Goal: Task Accomplishment & Management: Use online tool/utility

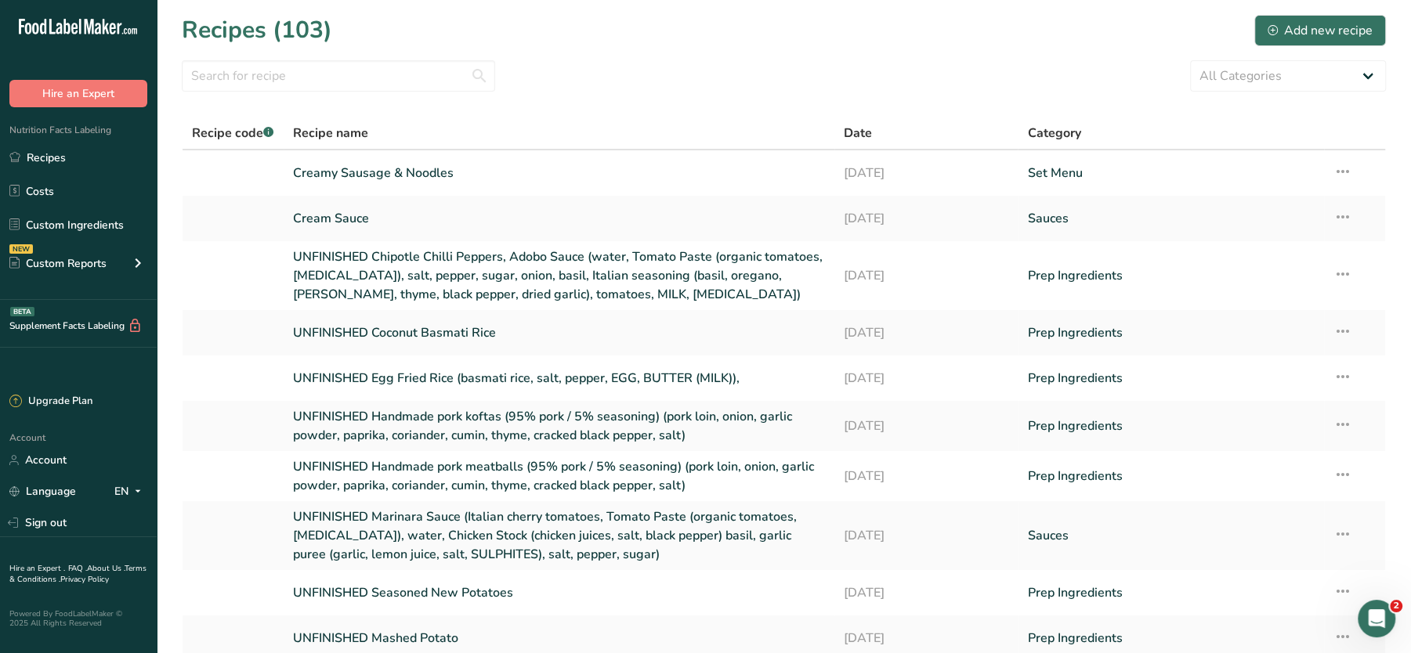
scroll to position [132, 0]
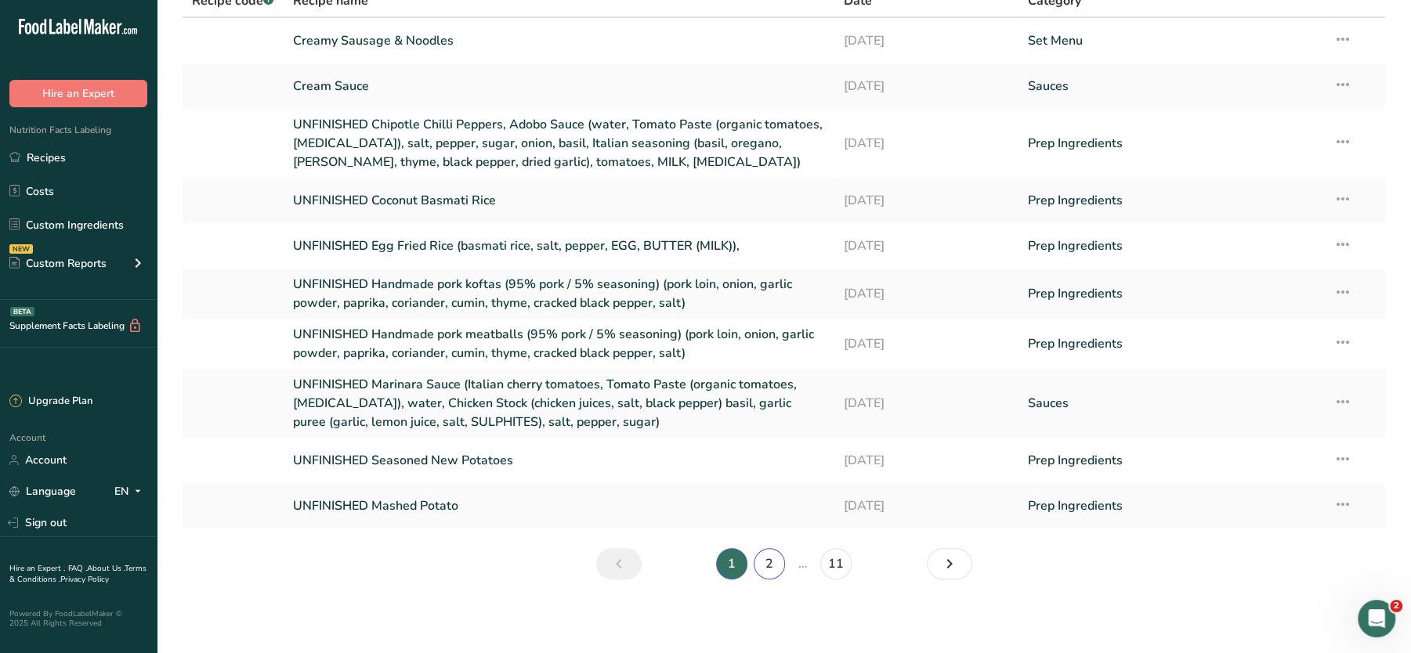
click at [765, 555] on link "2" at bounding box center [768, 563] width 31 height 31
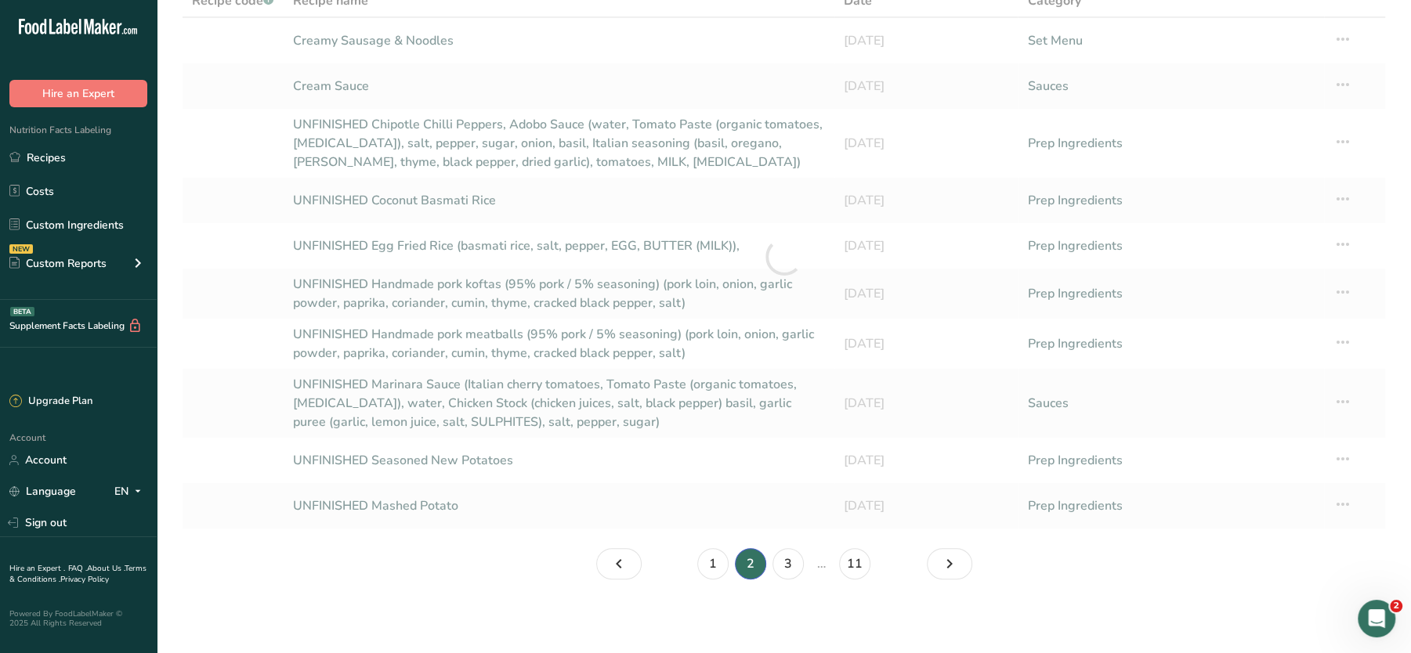
scroll to position [76, 0]
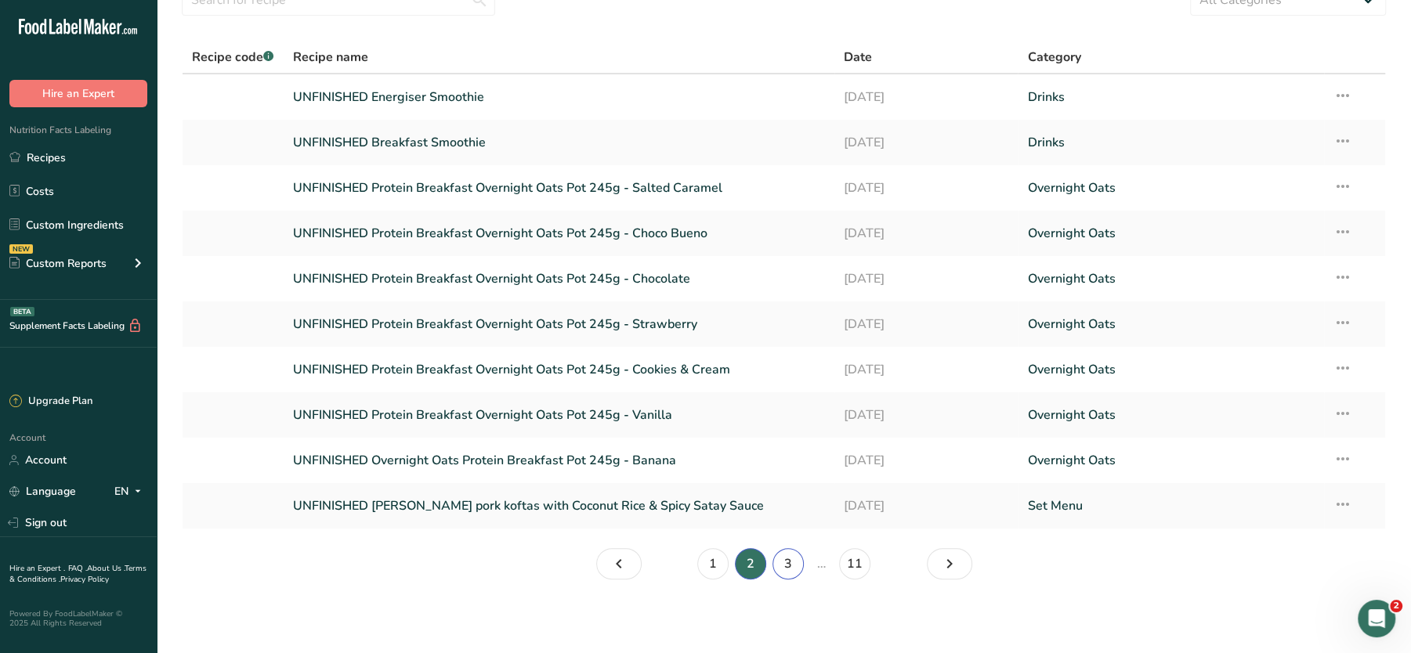
click at [793, 564] on link "3" at bounding box center [787, 563] width 31 height 31
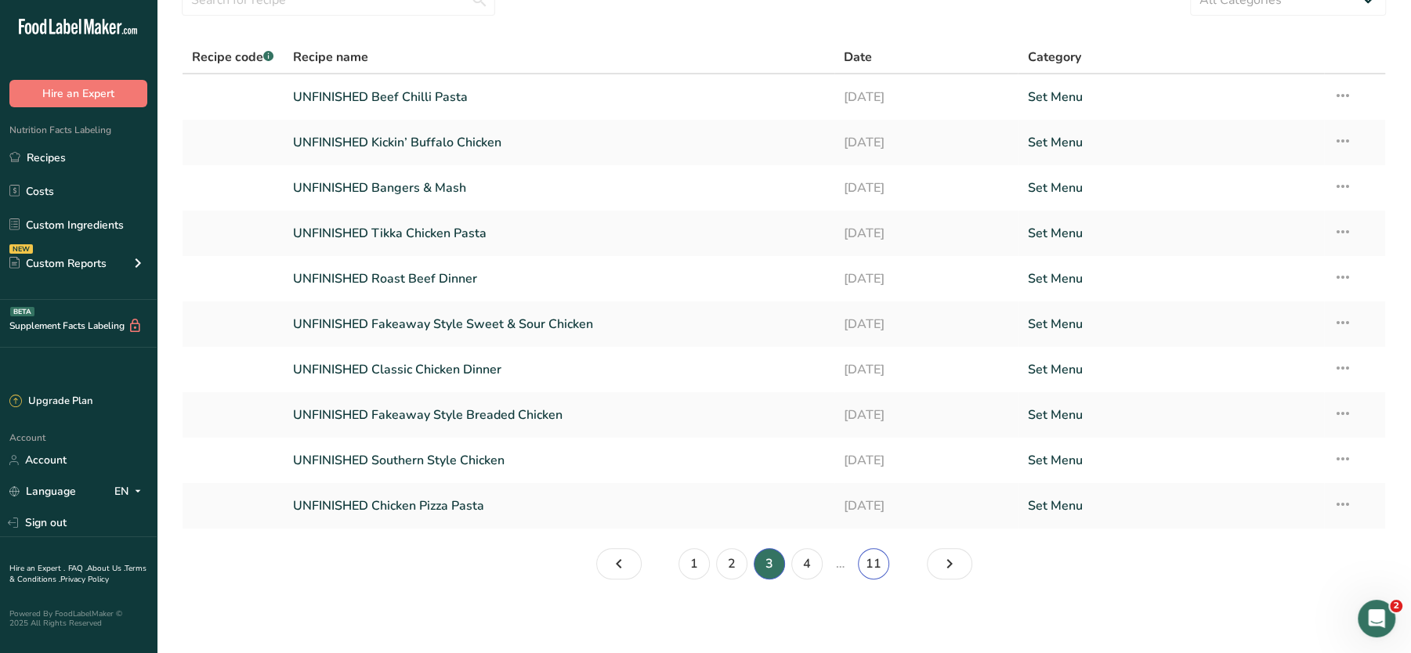
click at [876, 568] on link "11" at bounding box center [873, 563] width 31 height 31
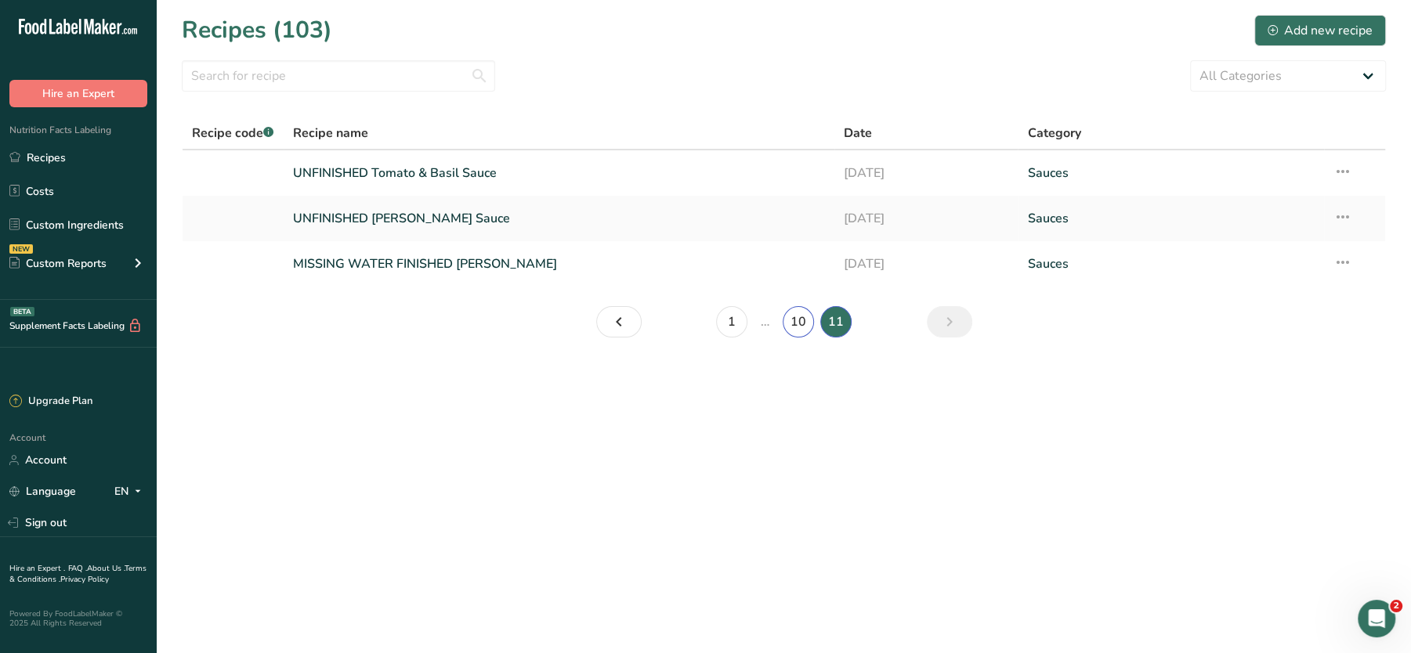
click at [798, 323] on link "10" at bounding box center [797, 321] width 31 height 31
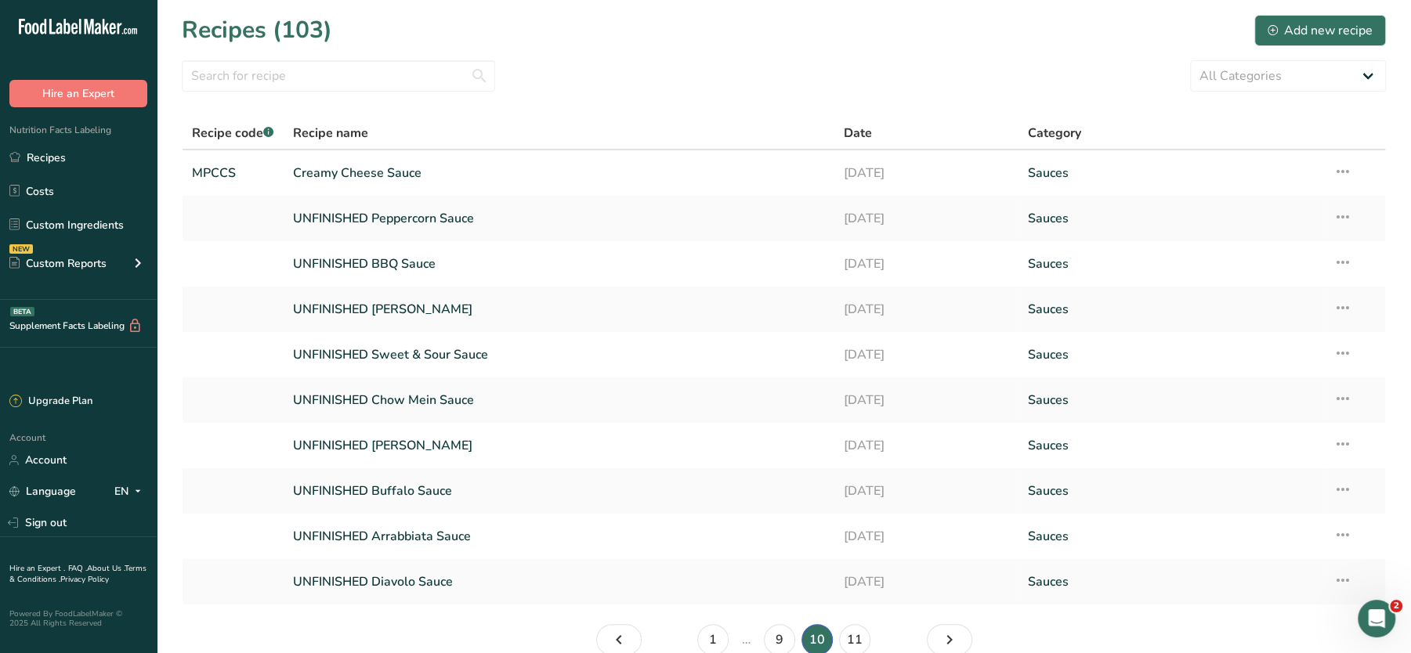
scroll to position [76, 0]
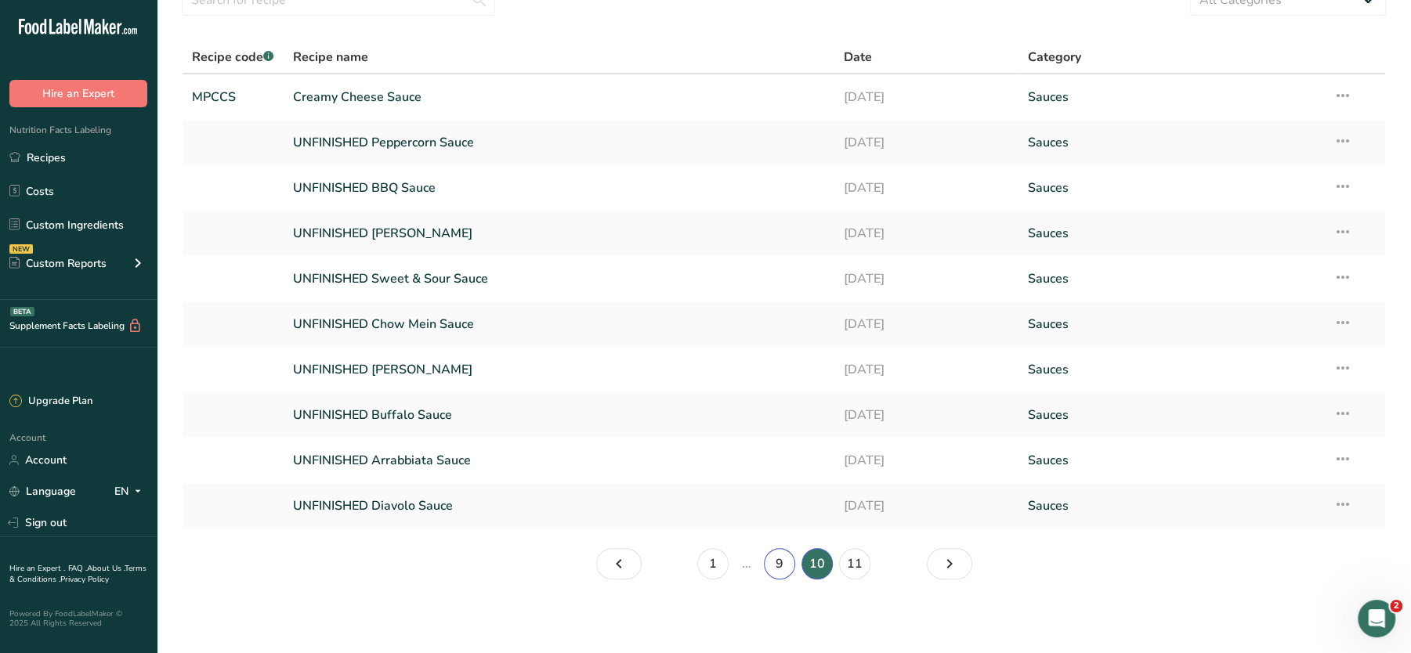
click at [780, 562] on link "9" at bounding box center [779, 563] width 31 height 31
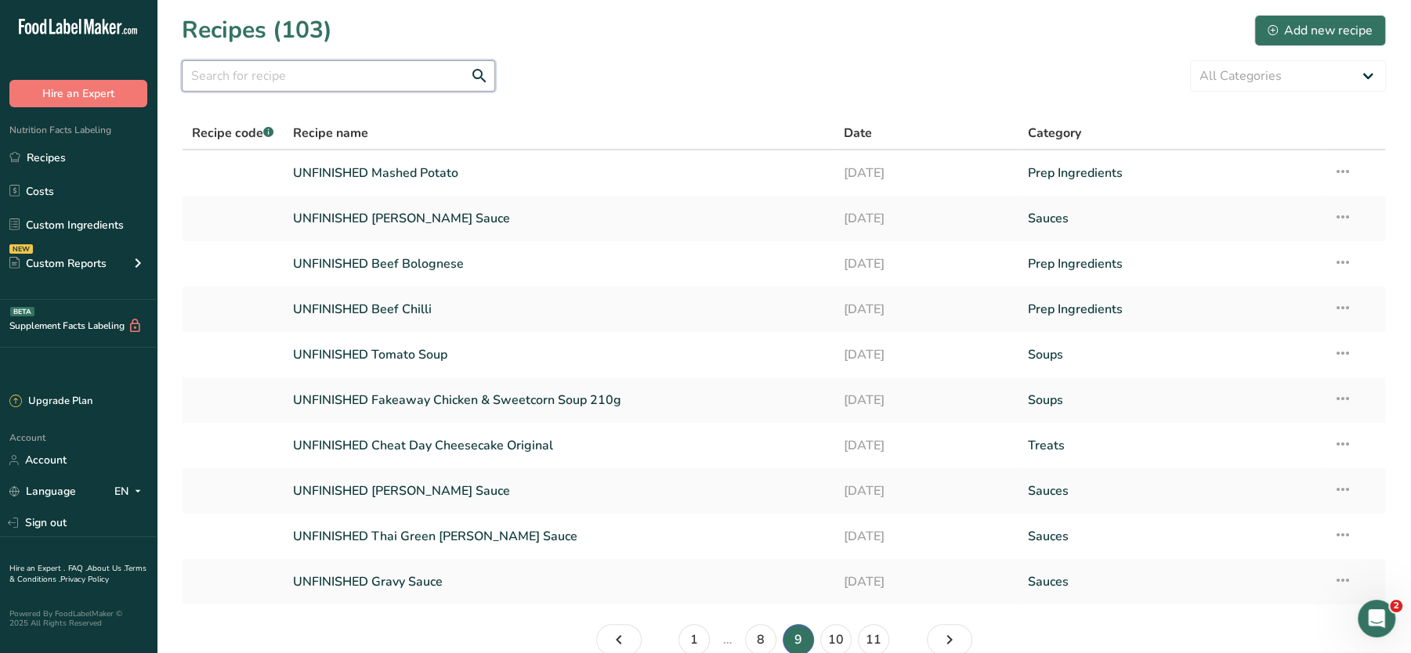
click at [349, 85] on input "text" at bounding box center [338, 75] width 313 height 31
type input "chilli"
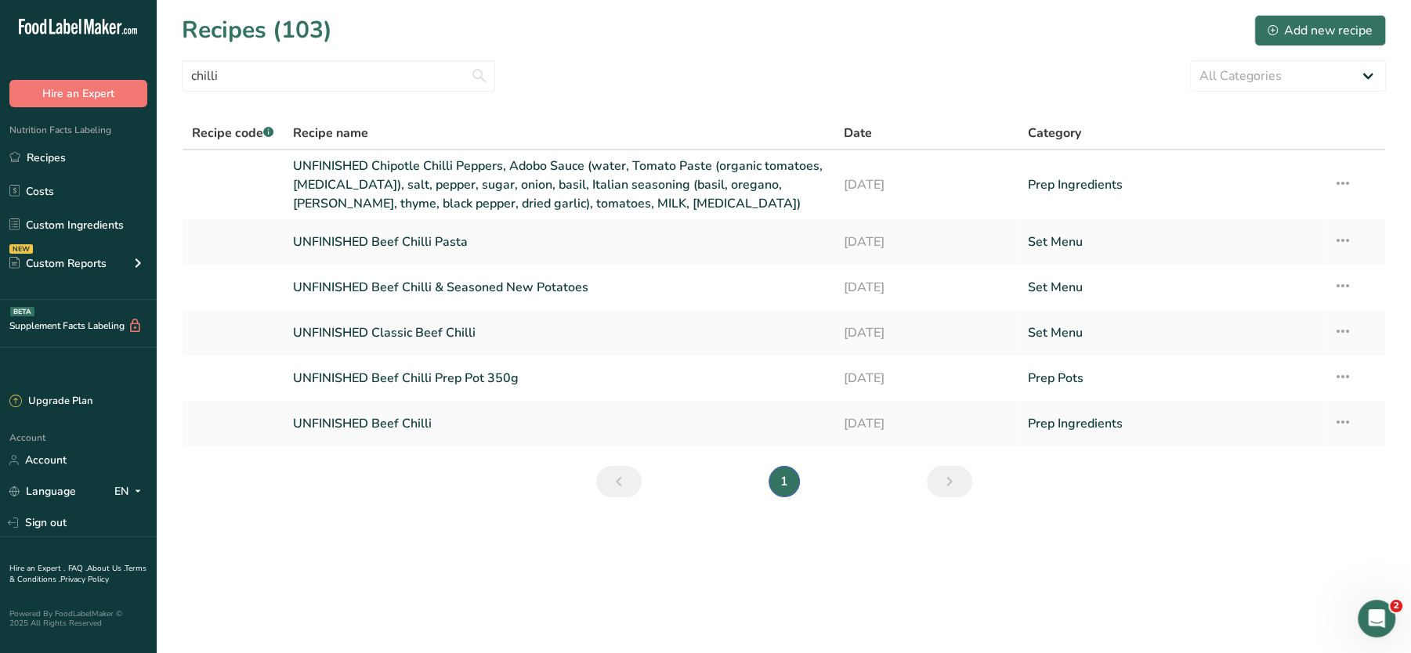
drag, startPoint x: 401, startPoint y: 284, endPoint x: 348, endPoint y: 501, distance: 224.2
click at [348, 501] on section "Recipes (103) Add new recipe chilli All Categories Baked Goods Beverages Confec…" at bounding box center [784, 261] width 1254 height 522
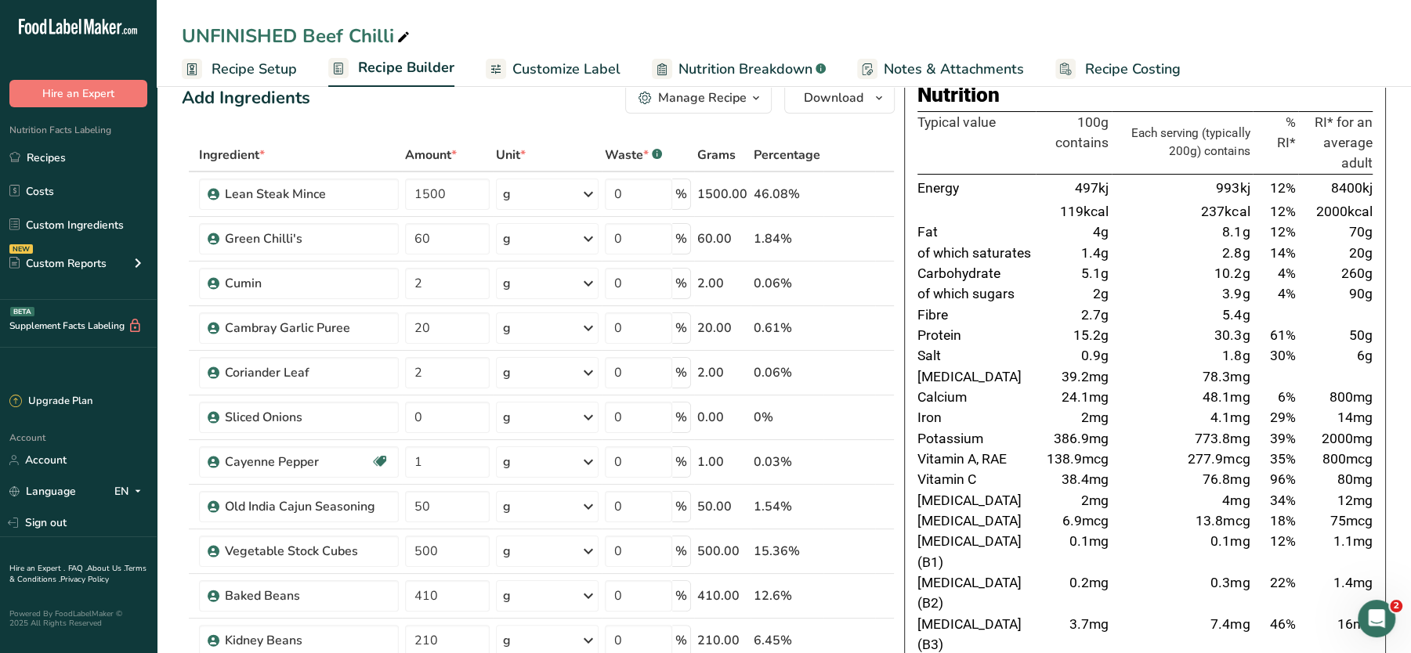
scroll to position [29, 0]
click at [1122, 68] on span "Recipe Costing" at bounding box center [1133, 69] width 96 height 21
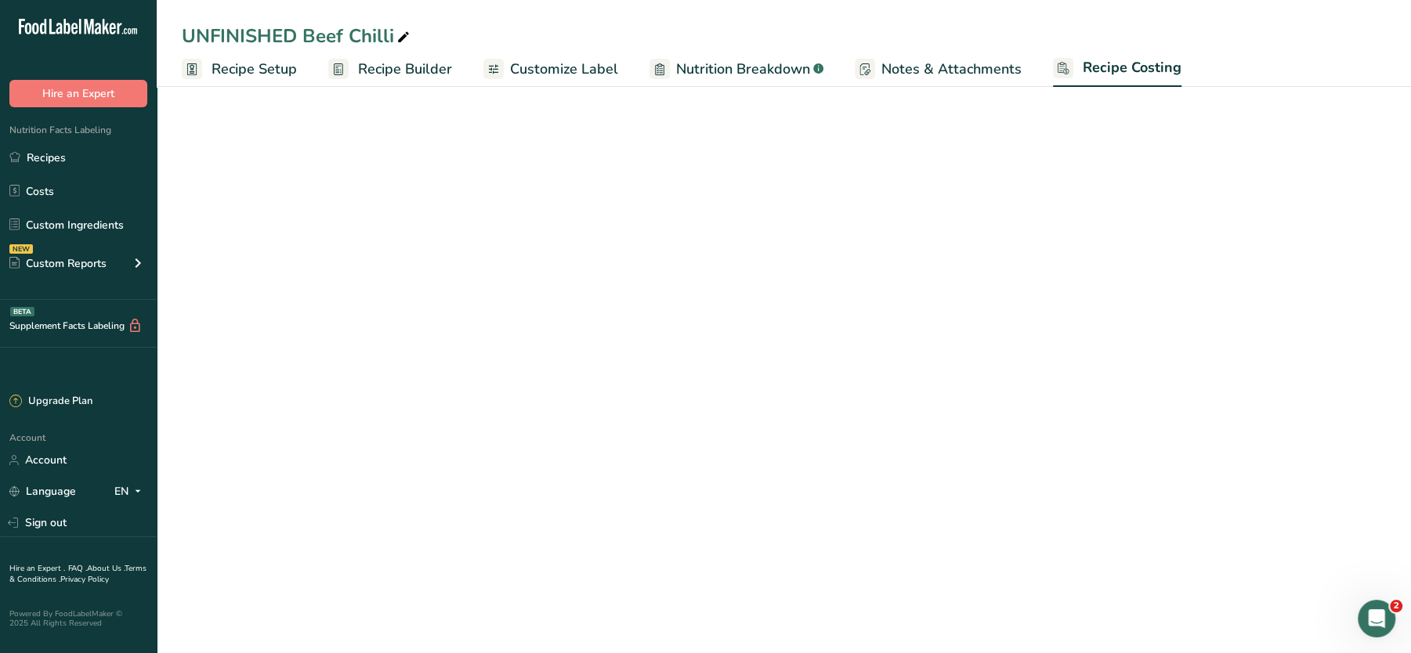
click at [967, 60] on span "Notes & Attachments" at bounding box center [951, 69] width 140 height 21
select select "1"
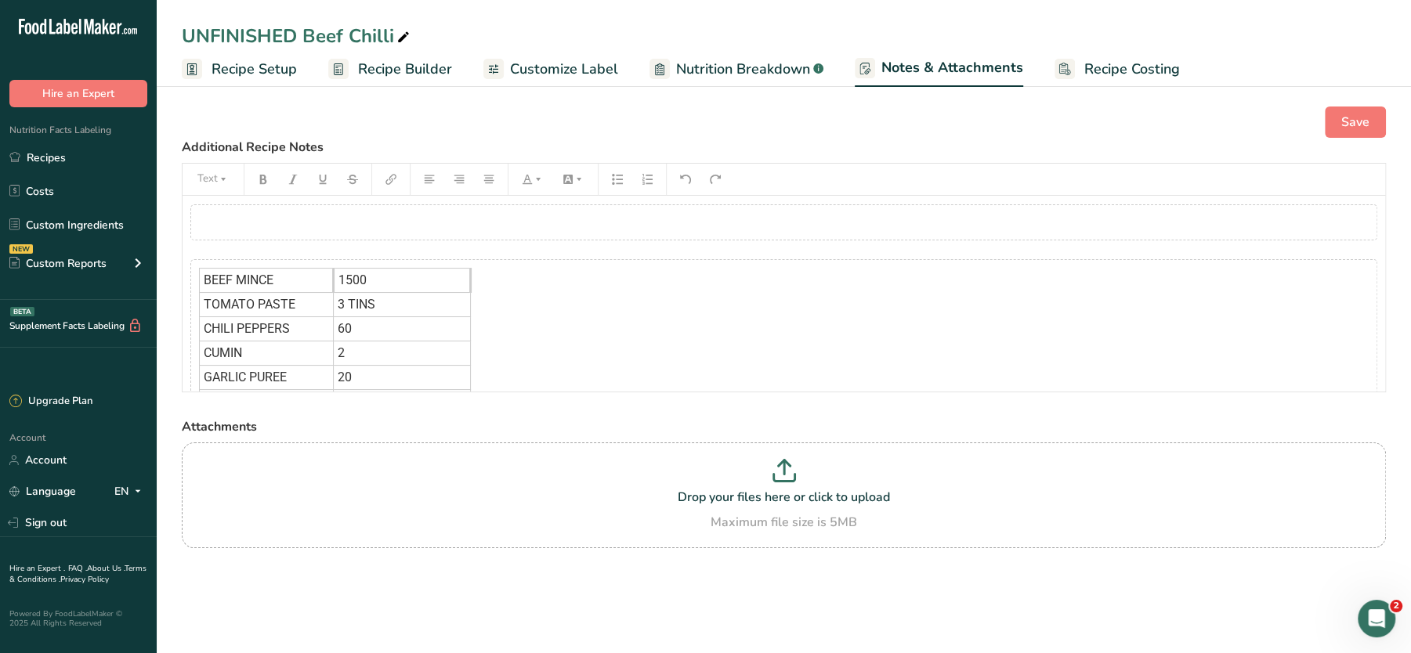
click at [280, 68] on span "Recipe Setup" at bounding box center [253, 69] width 85 height 21
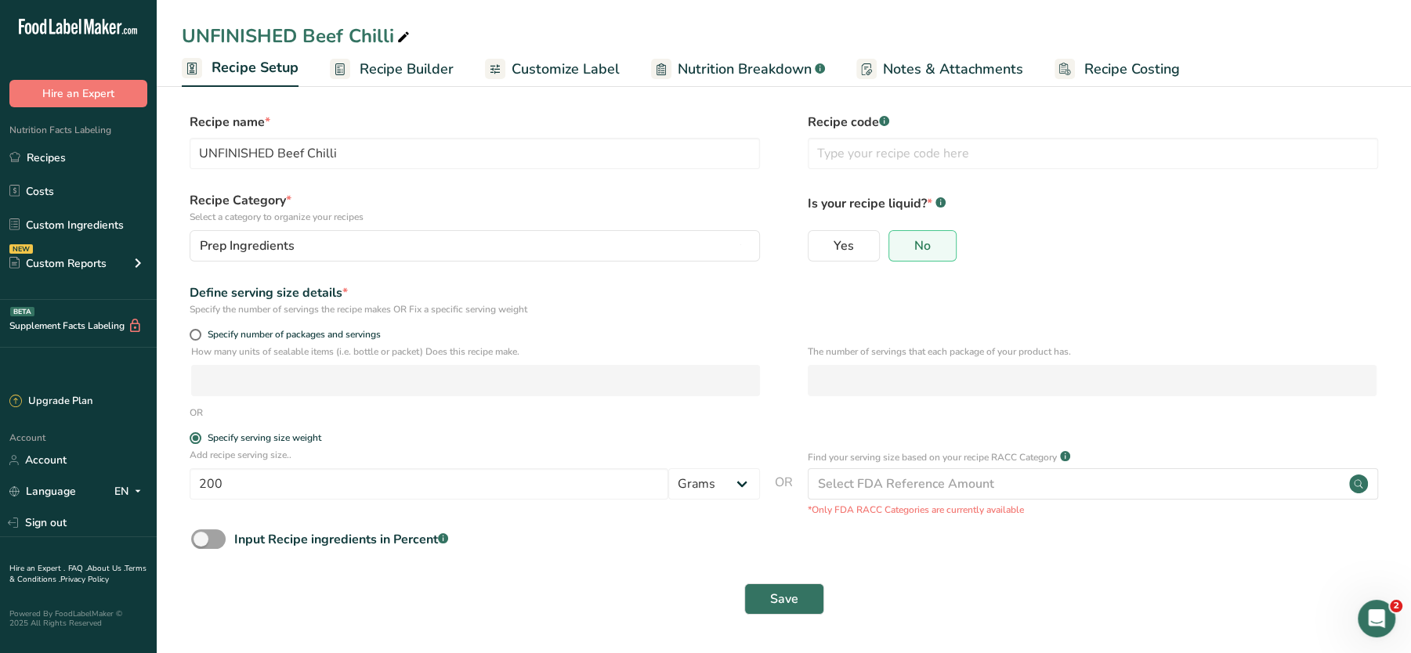
click at [381, 63] on span "Recipe Builder" at bounding box center [406, 69] width 94 height 21
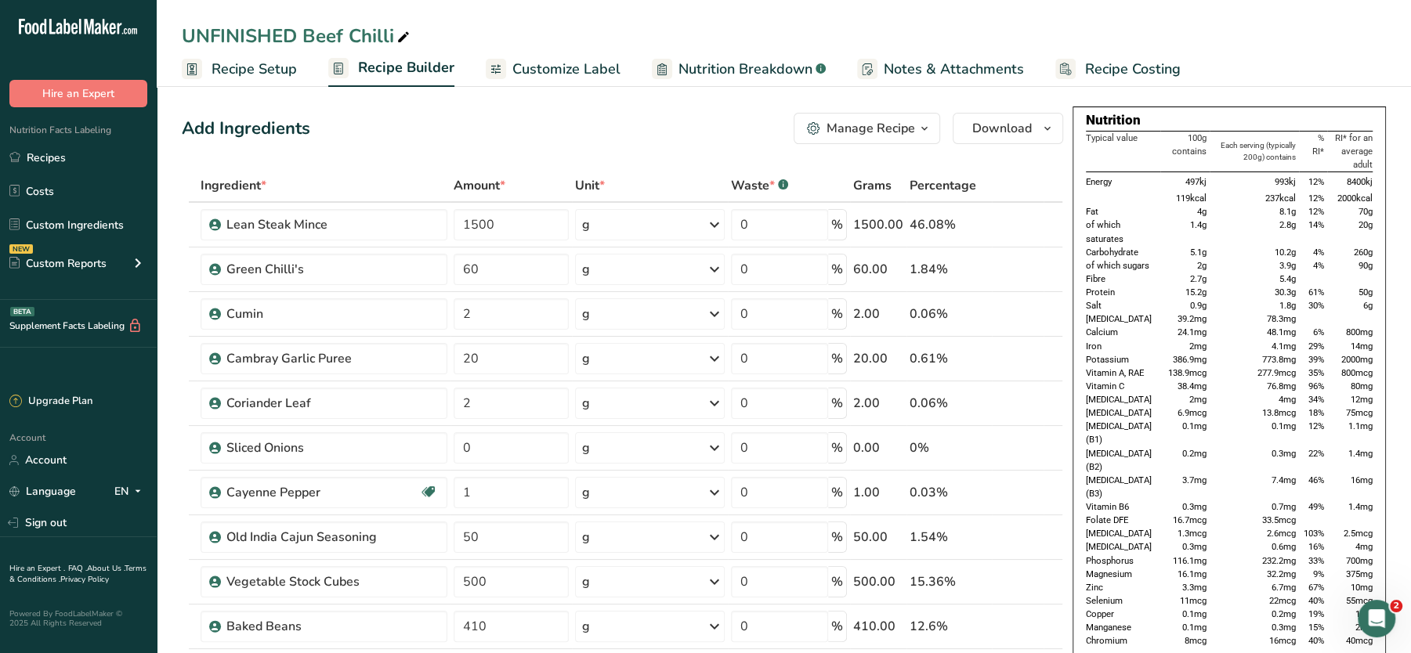
click at [1093, 68] on span "Recipe Costing" at bounding box center [1133, 69] width 96 height 21
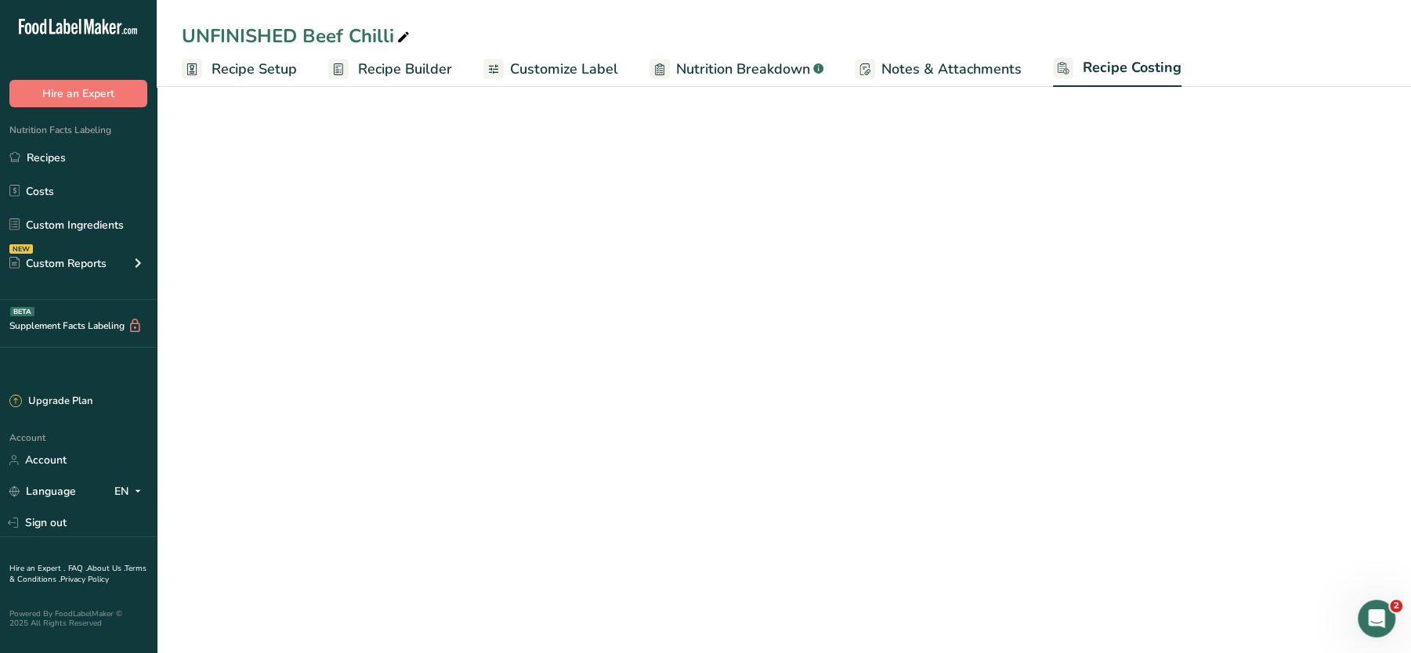
select select "1"
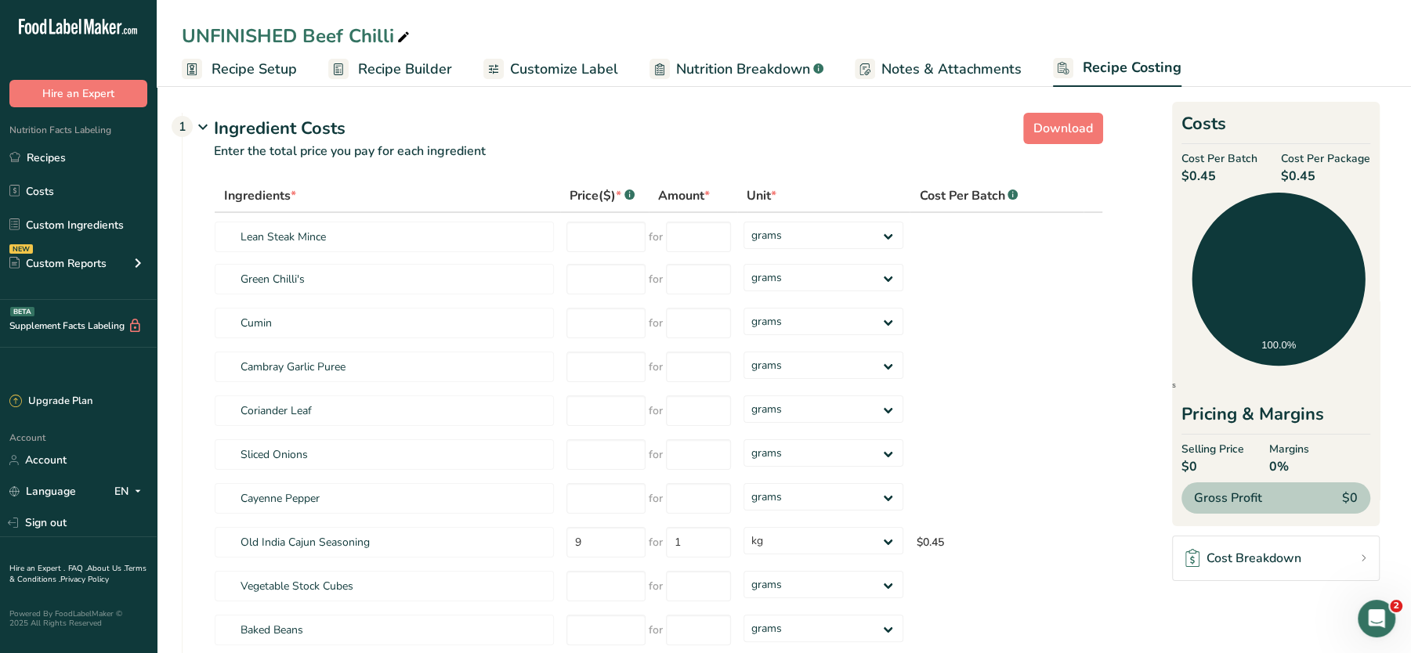
click at [902, 60] on span "Notes & Attachments" at bounding box center [951, 69] width 140 height 21
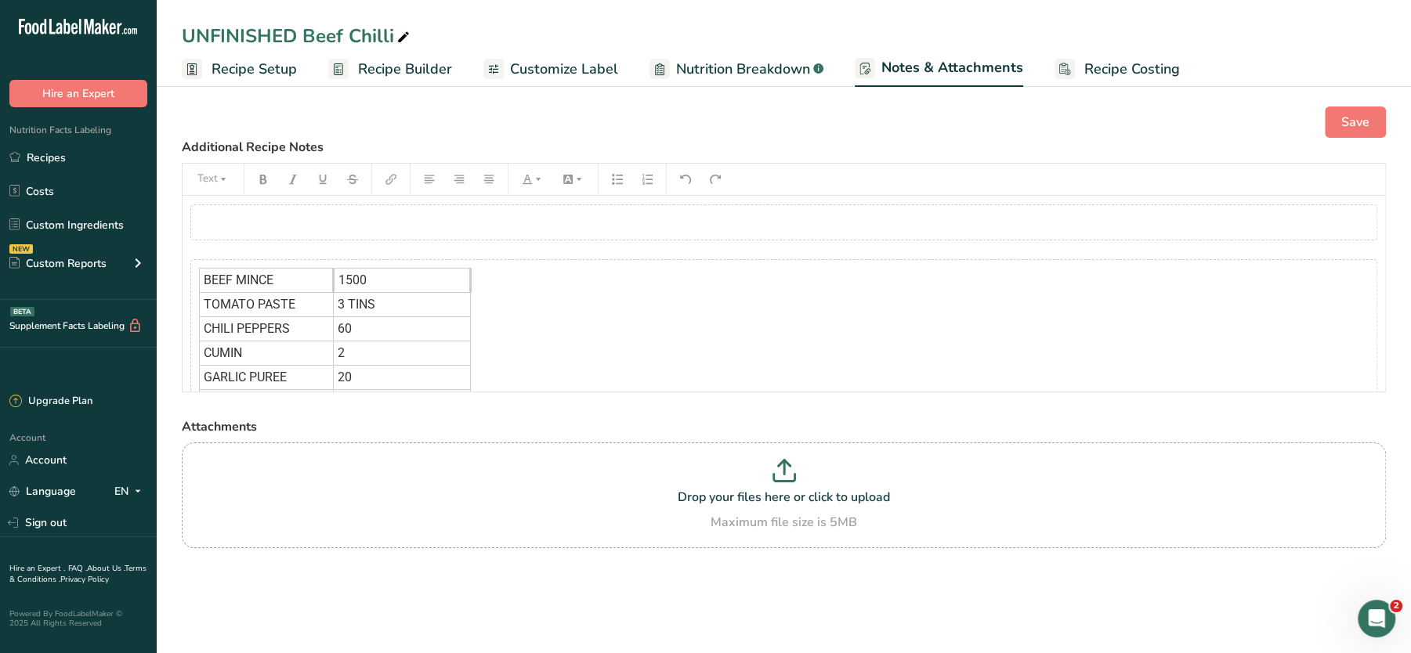
click at [558, 291] on div "BEEF MINCE 1500 TOMATO PASTE 3 TINS CHILI PEPPERS 60 CUMIN 2 GARLIC PUREE 20 GR…" at bounding box center [783, 486] width 1187 height 455
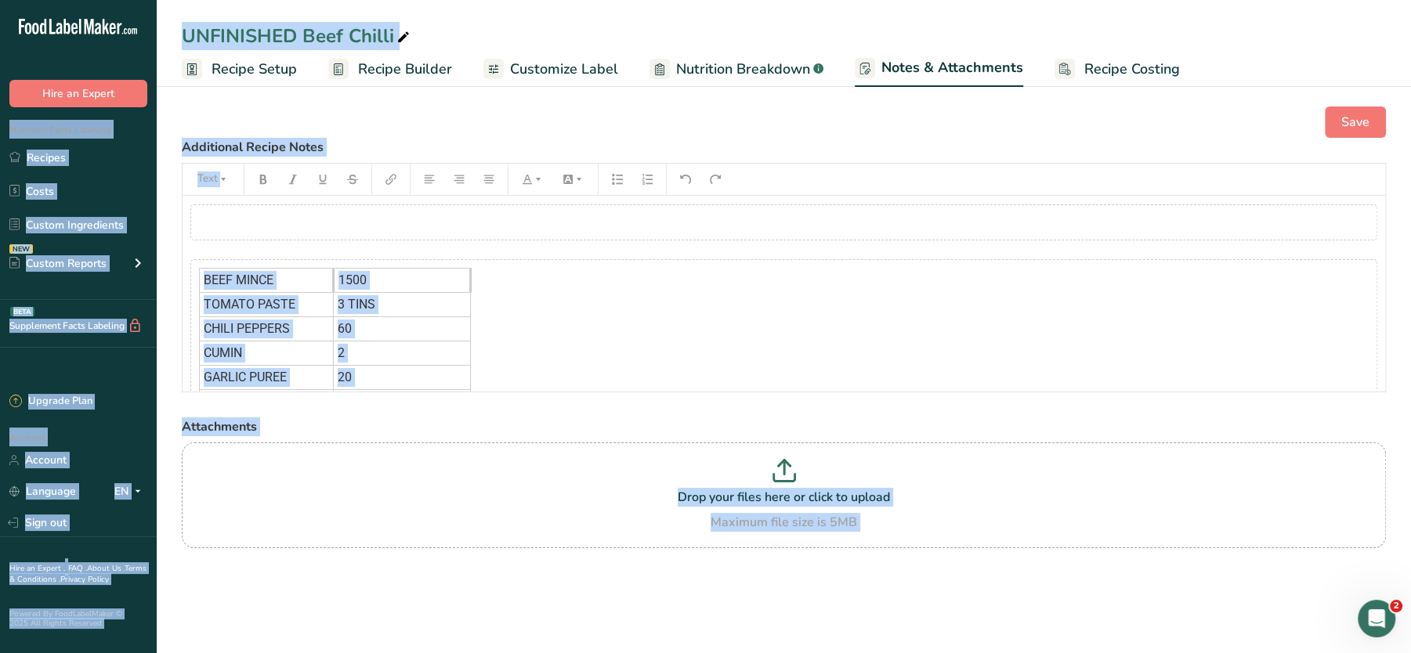
click at [598, 266] on div "BEEF MINCE 1500 TOMATO PASTE 3 TINS CHILI PEPPERS 60 CUMIN 2 GARLIC PUREE 20 GR…" at bounding box center [783, 486] width 1187 height 455
click at [634, 236] on div "﻿" at bounding box center [783, 222] width 1187 height 36
click at [891, 129] on div "Save" at bounding box center [784, 122] width 1204 height 31
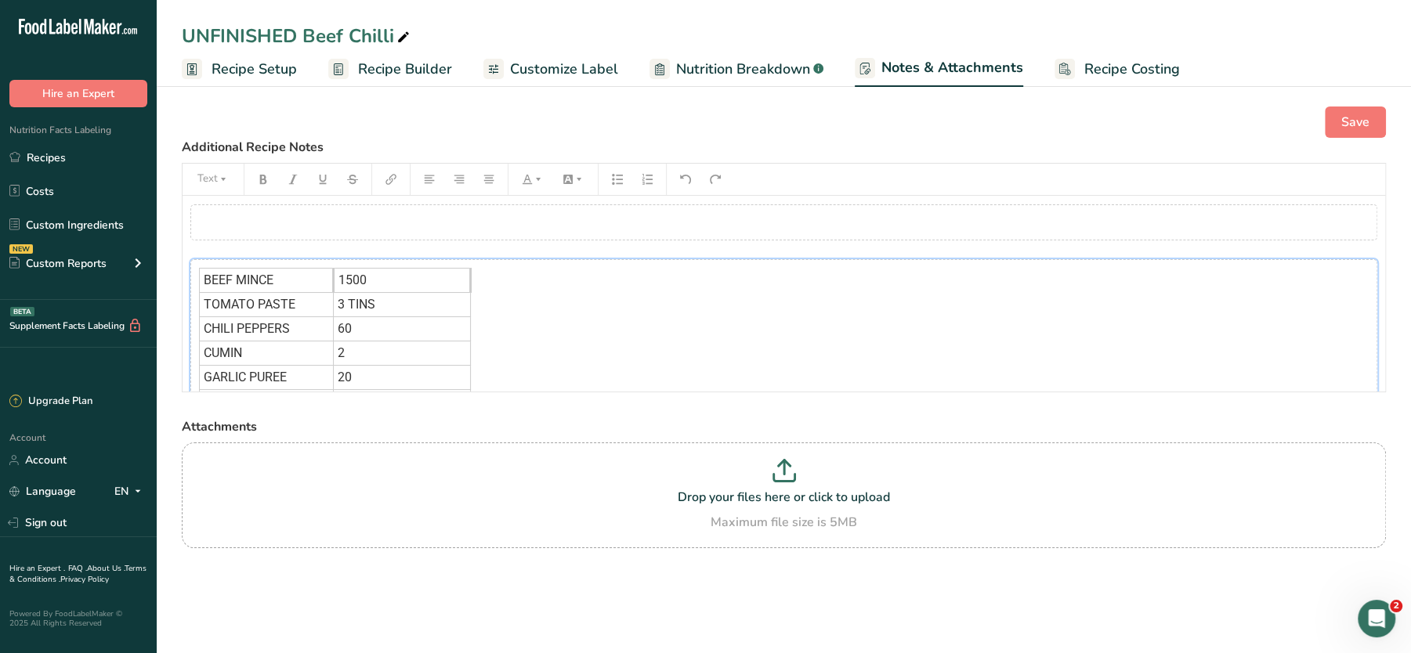
click at [859, 284] on div "BEEF MINCE 1500 TOMATO PASTE 3 TINS CHILI PEPPERS 60 CUMIN 2 GARLIC PUREE 20 GR…" at bounding box center [783, 486] width 1187 height 455
click at [768, 229] on div "﻿" at bounding box center [783, 222] width 1187 height 36
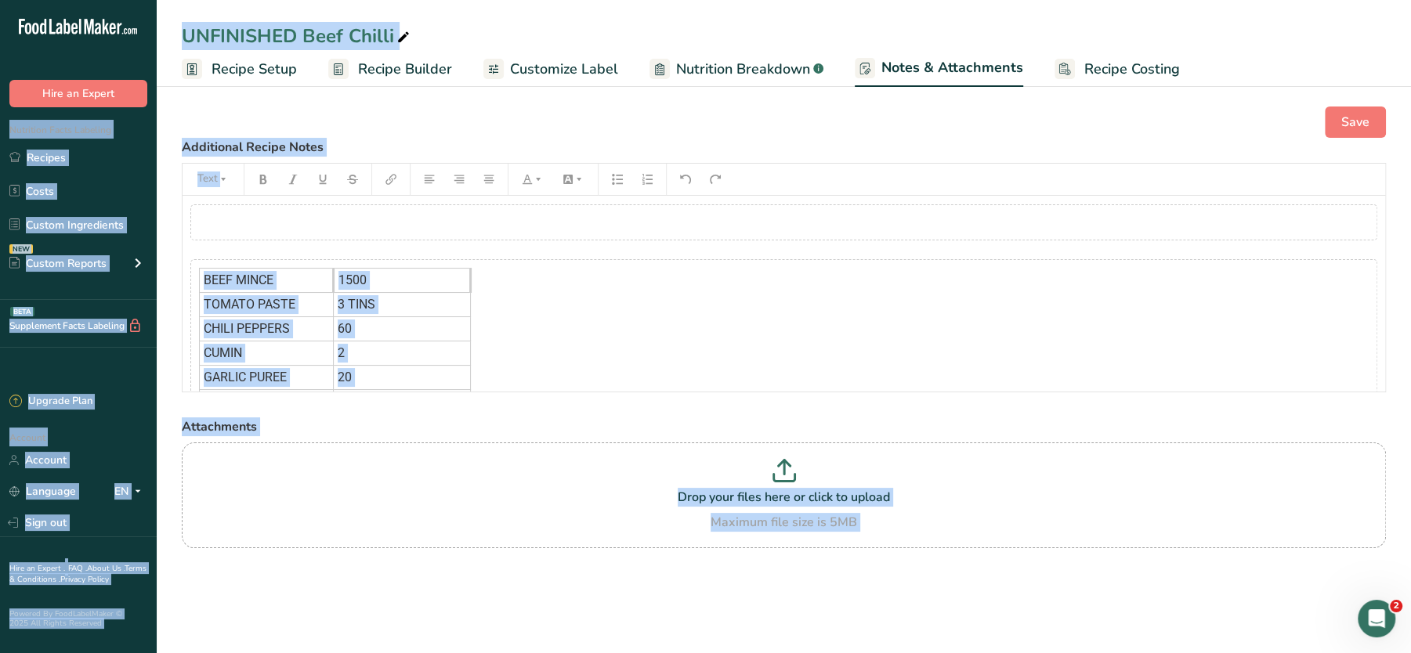
click at [825, 128] on div "Save" at bounding box center [784, 122] width 1204 height 31
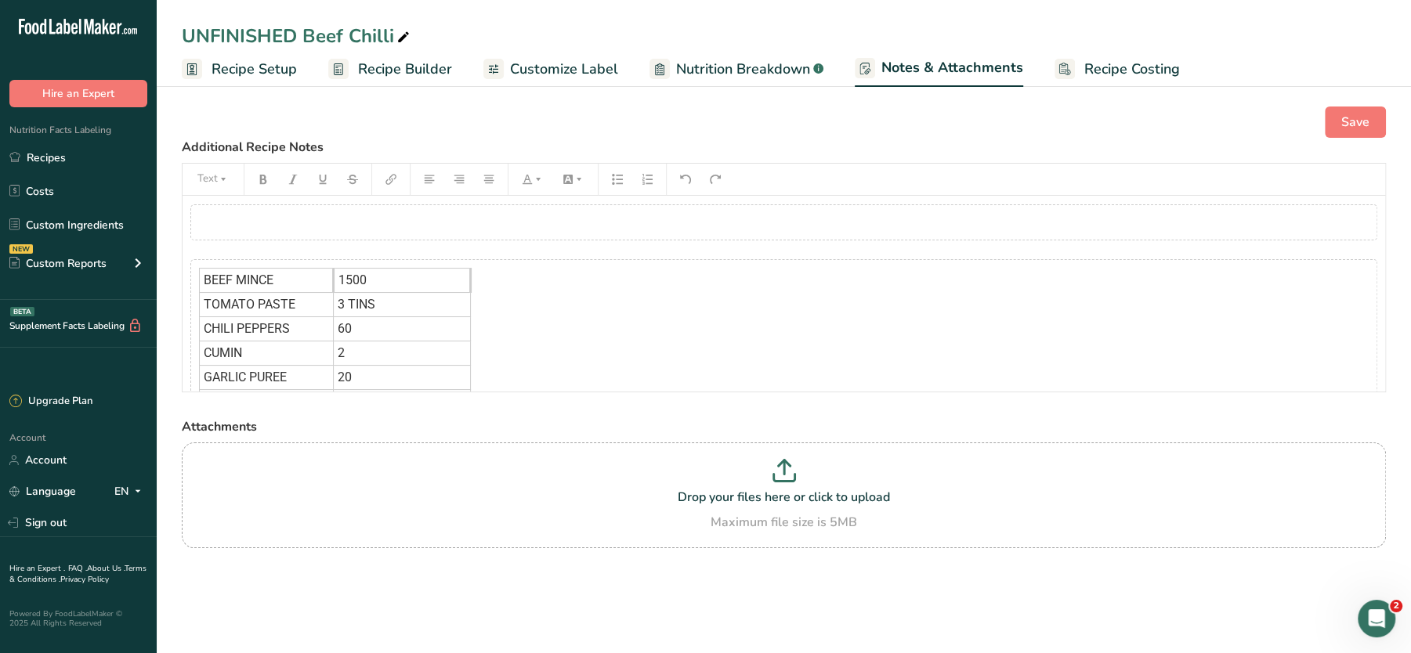
click at [694, 313] on div "BEEF MINCE 1500 TOMATO PASTE 3 TINS CHILI PEPPERS 60 CUMIN 2 GARLIC PUREE 20 GR…" at bounding box center [783, 486] width 1187 height 455
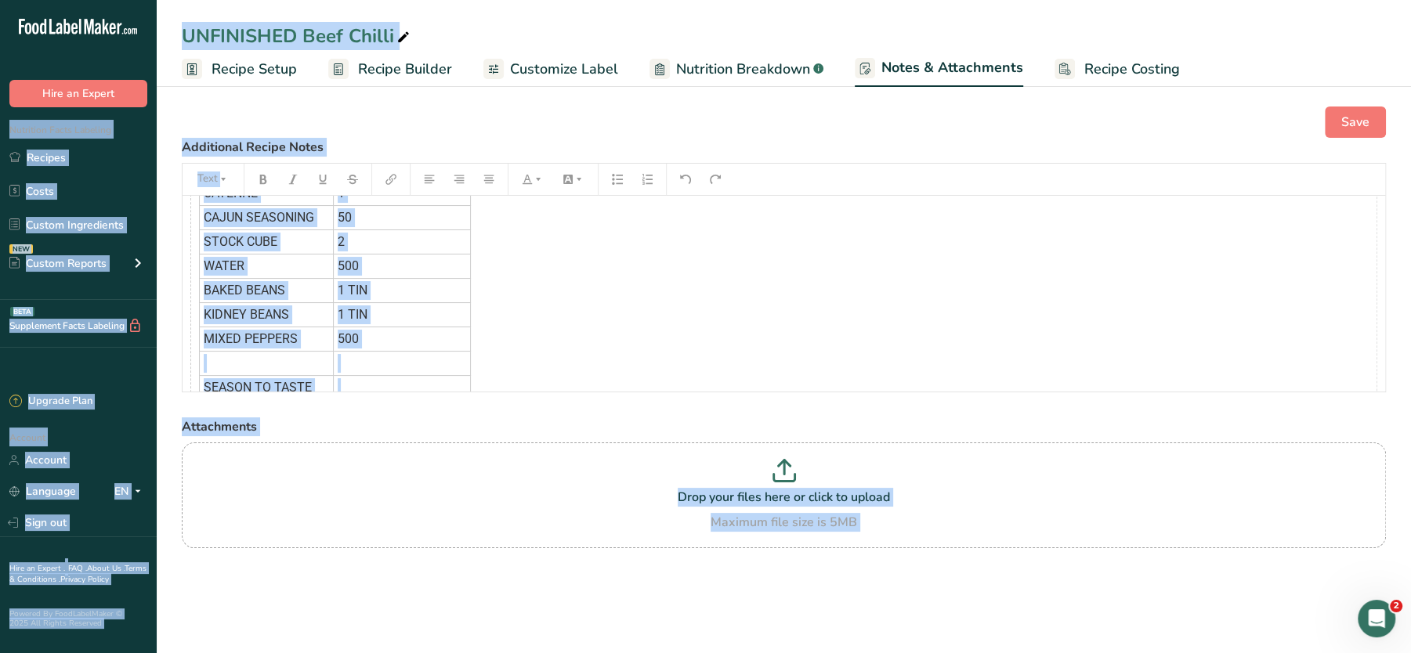
scroll to position [342, 0]
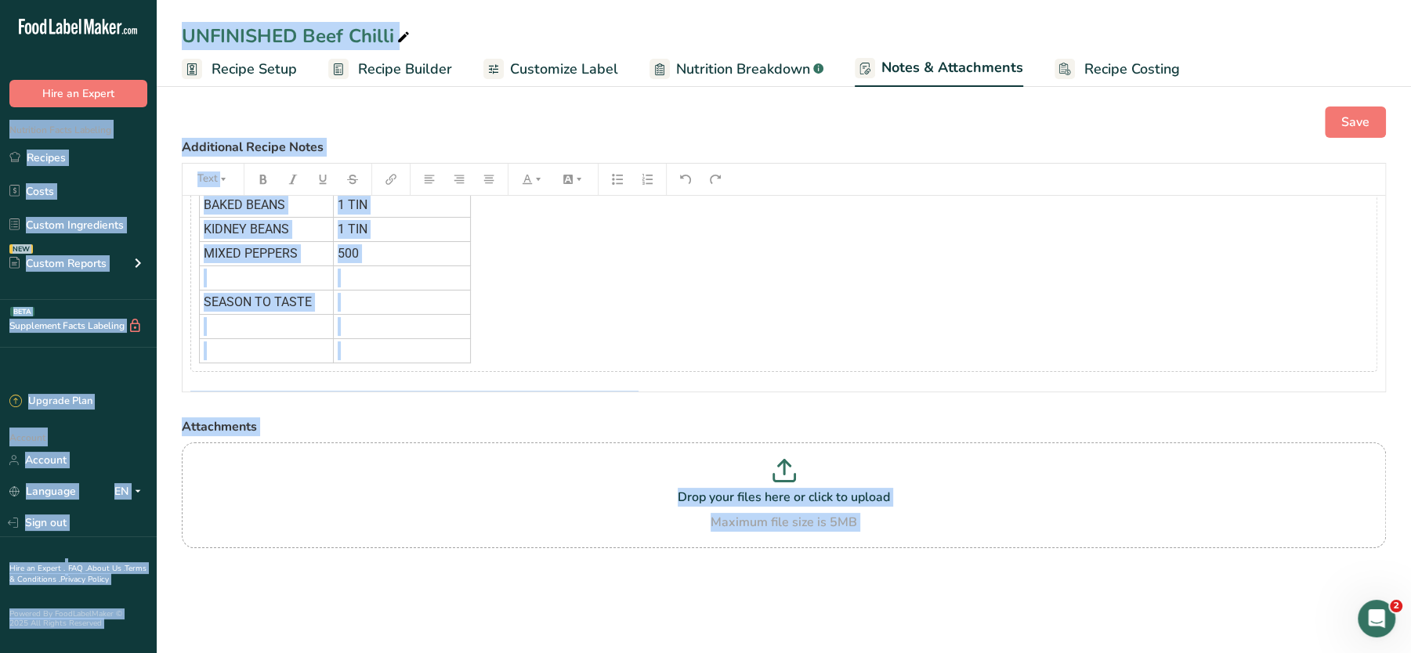
click at [1300, 425] on label "Attachments" at bounding box center [784, 426] width 1204 height 19
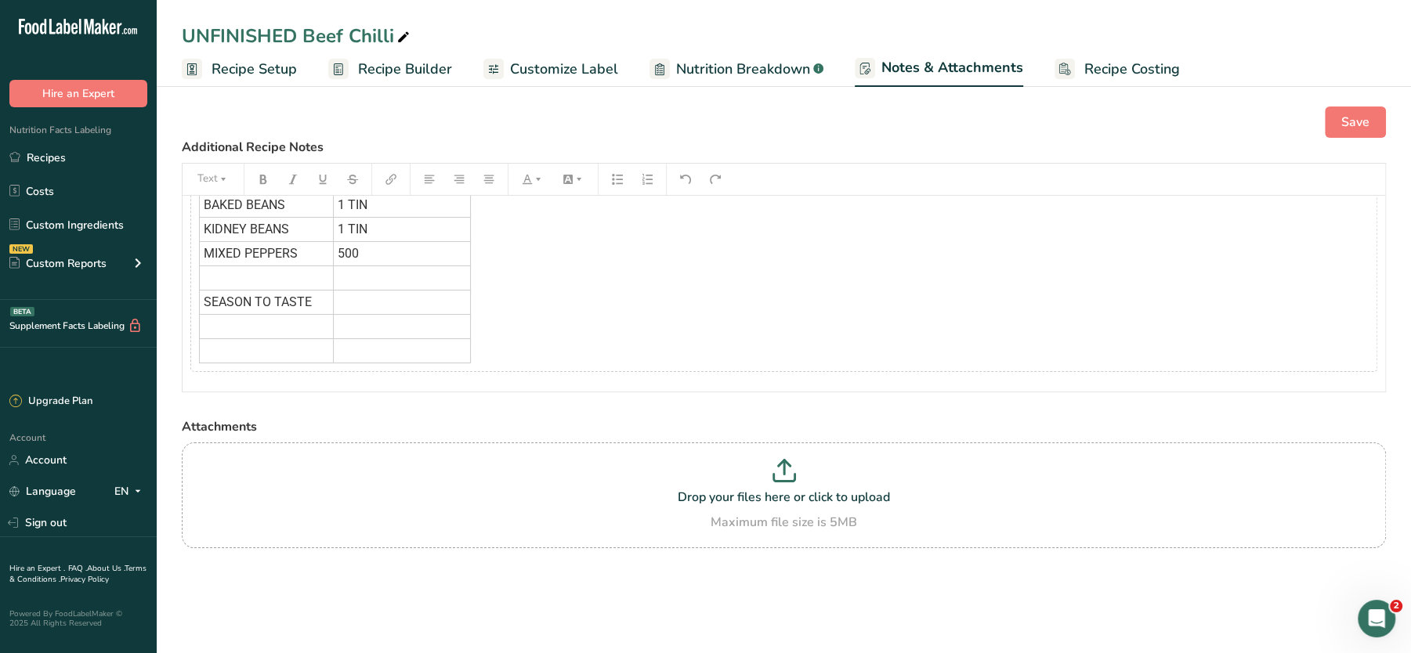
scroll to position [513, 0]
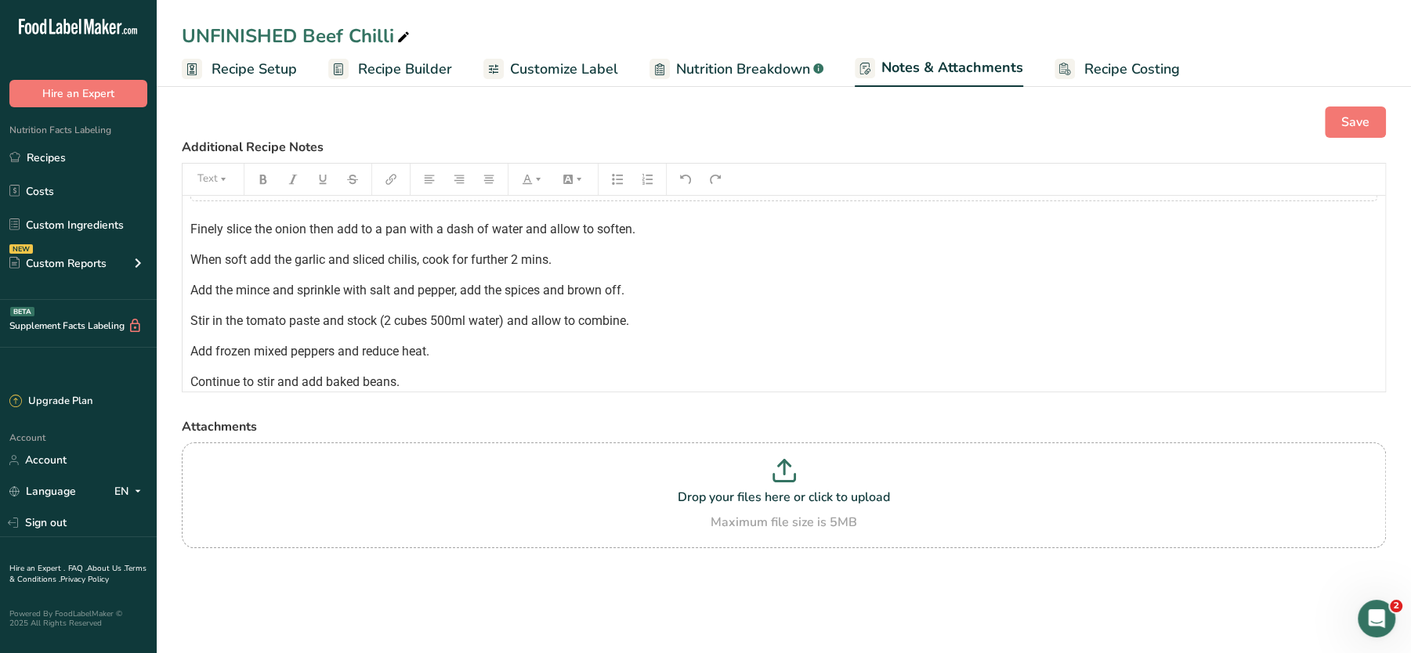
click at [967, 299] on div "﻿ BEEF MINCE 1500 TOMATO PASTE 3 TINS CHILI PEPPERS 60 CUMIN 2 GARLIC PUREE 20 …" at bounding box center [783, 172] width 1202 height 979
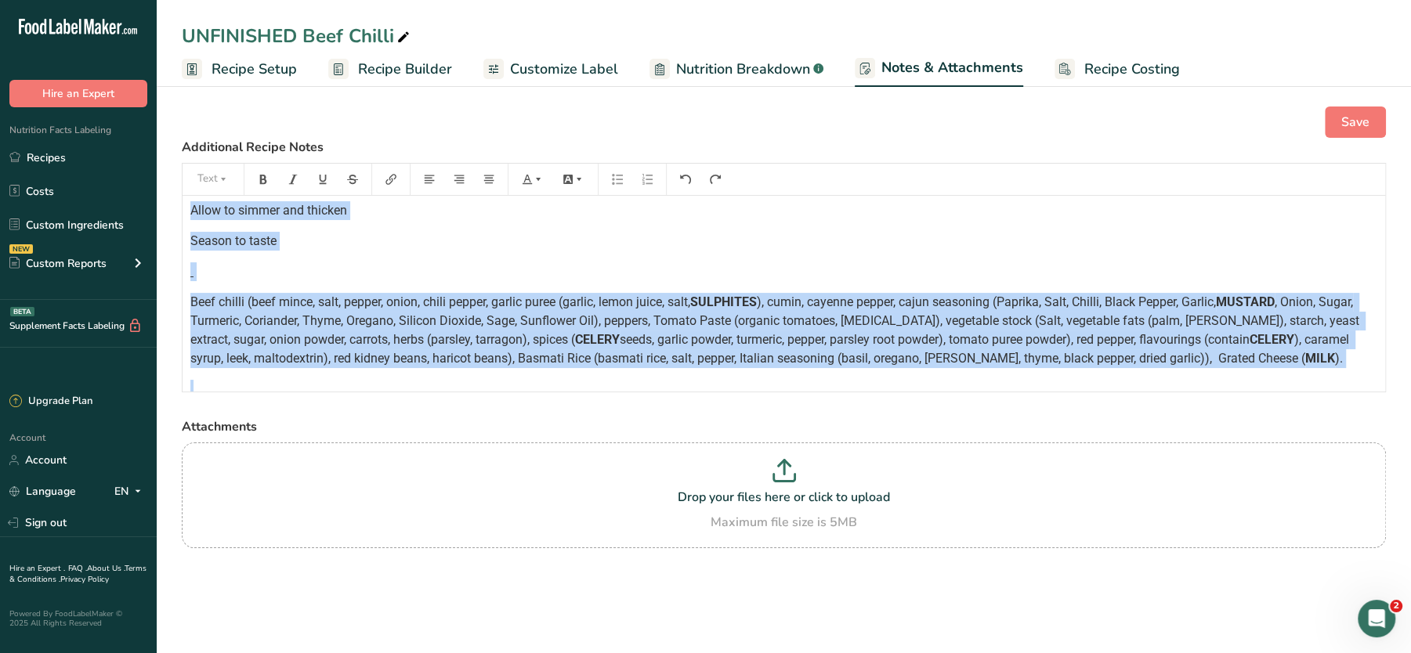
scroll to position [747, 0]
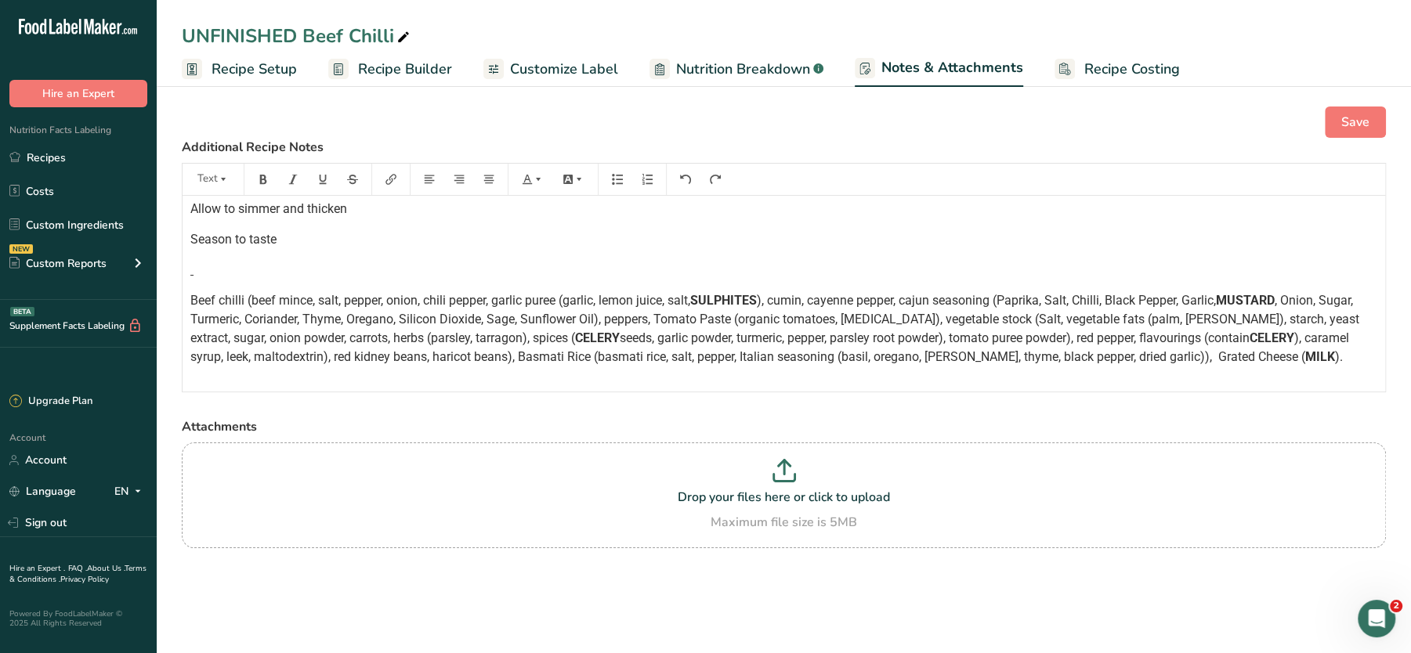
drag, startPoint x: 683, startPoint y: 301, endPoint x: 619, endPoint y: 313, distance: 65.4
click at [619, 313] on span ", Onion, Sugar, Turmeric, Coriander, Thyme, Oregano, Silicon Dioxide, Sage, Sun…" at bounding box center [776, 319] width 1172 height 52
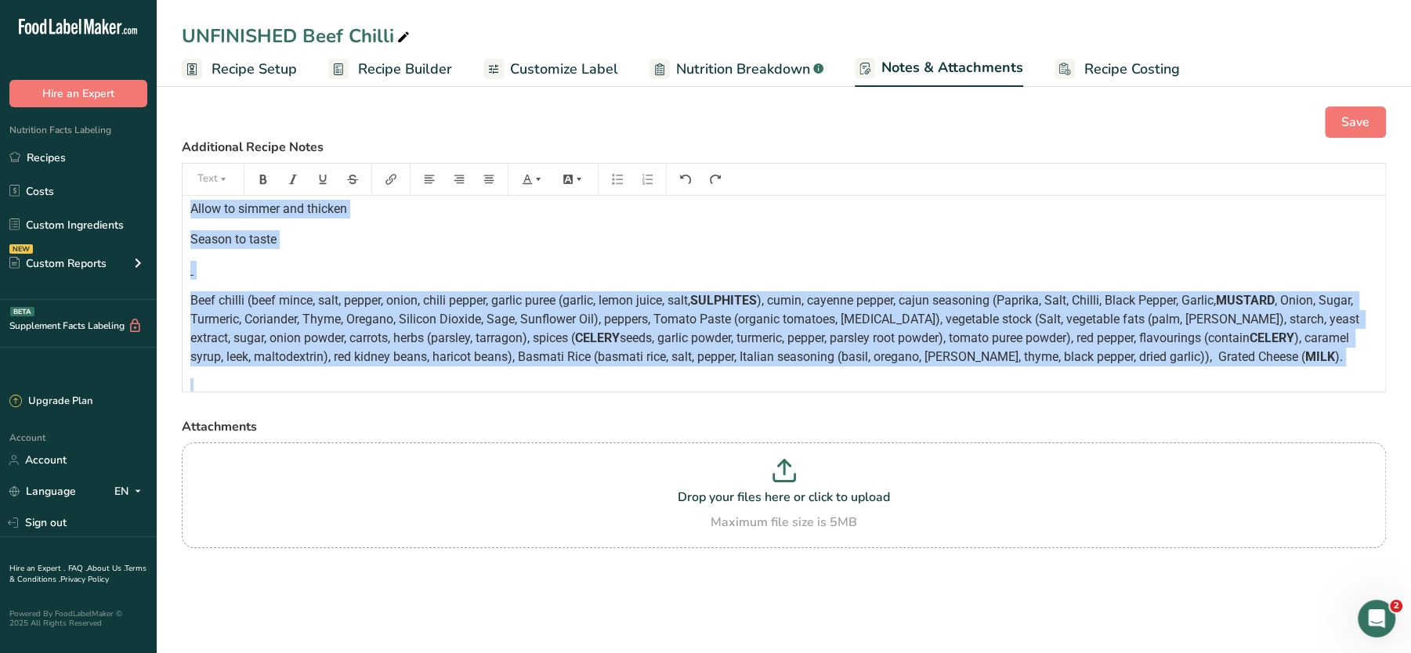
copy div "﻿ BEEF MINCE 1500 TOMATO PASTE 3 TINS CHILI PEPPERS 60 CUMIN 2 GARLIC PUREE 20 …"
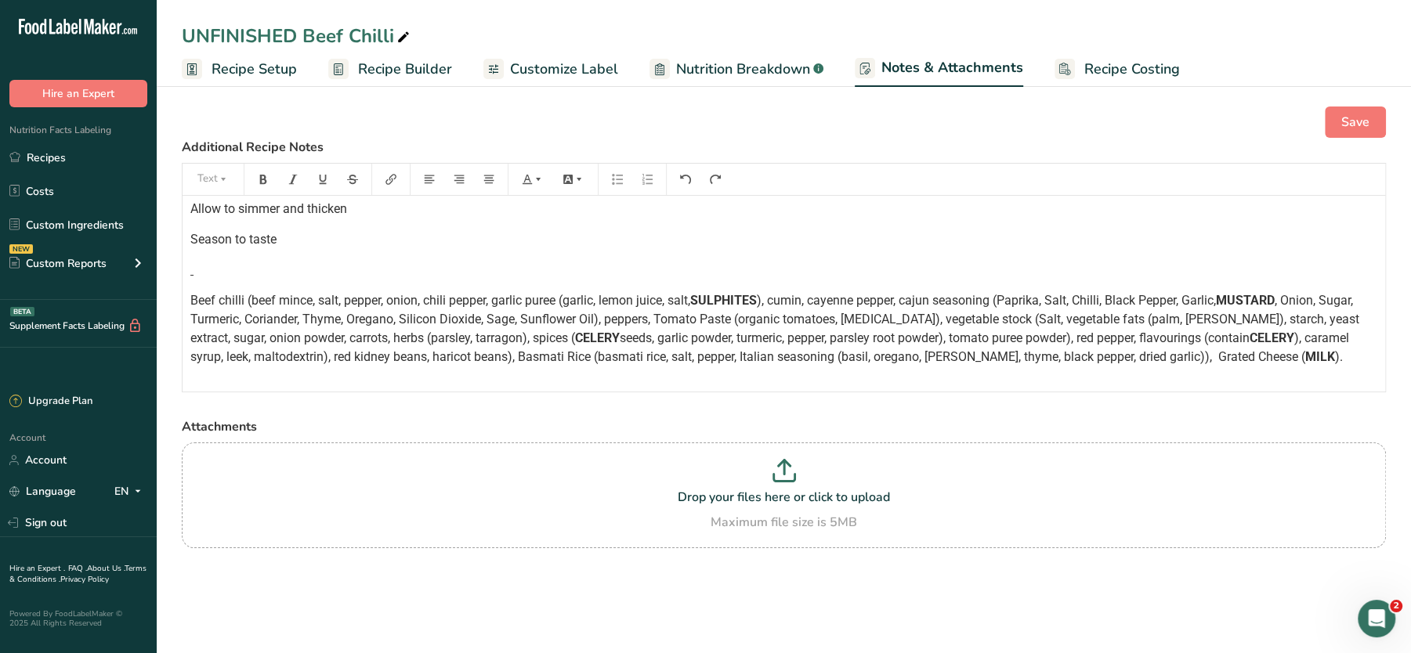
click at [1160, 311] on span ", Onion, Sugar, Turmeric, Coriander, Thyme, Oregano, Silicon Dioxide, Sage, Sun…" at bounding box center [776, 319] width 1172 height 52
drag, startPoint x: 1147, startPoint y: 353, endPoint x: 1349, endPoint y: 356, distance: 202.1
click at [1349, 356] on p "Beef chilli (beef mince, salt, pepper, onion, chili pepper, garlic puree (garli…" at bounding box center [783, 328] width 1187 height 75
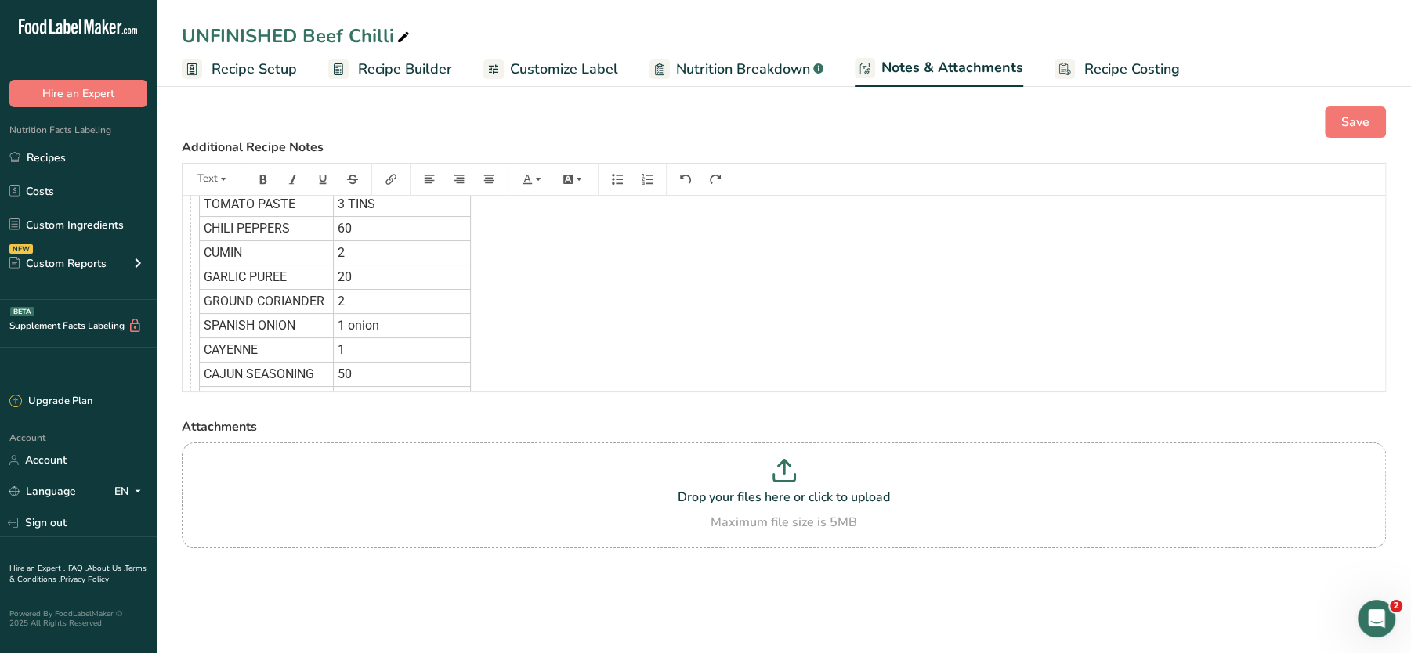
scroll to position [0, 0]
click at [1310, 256] on div "﻿ BEEF MINCE 1500 TOMATO PASTE 3 TINS CHILI PEPPERS 60 CUMIN 2 GARLIC PUREE 20 …" at bounding box center [783, 566] width 1202 height 979
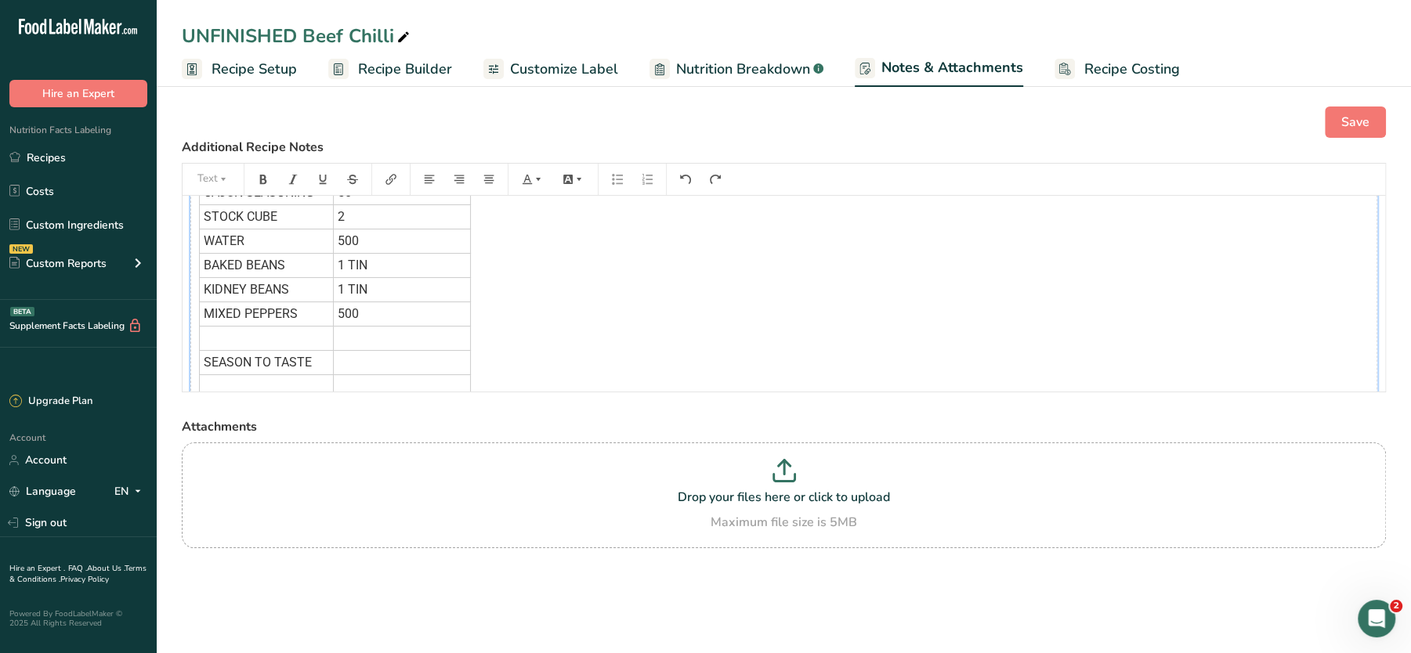
scroll to position [303, 0]
drag, startPoint x: 316, startPoint y: 294, endPoint x: 367, endPoint y: 338, distance: 67.7
click at [367, 338] on tbody "BEEF MINCE 1500 TOMATO PASTE 3 TINS CHILI PEPPERS 60 CUMIN 2 GARLIC PUREE 20 GR…" at bounding box center [335, 184] width 271 height 437
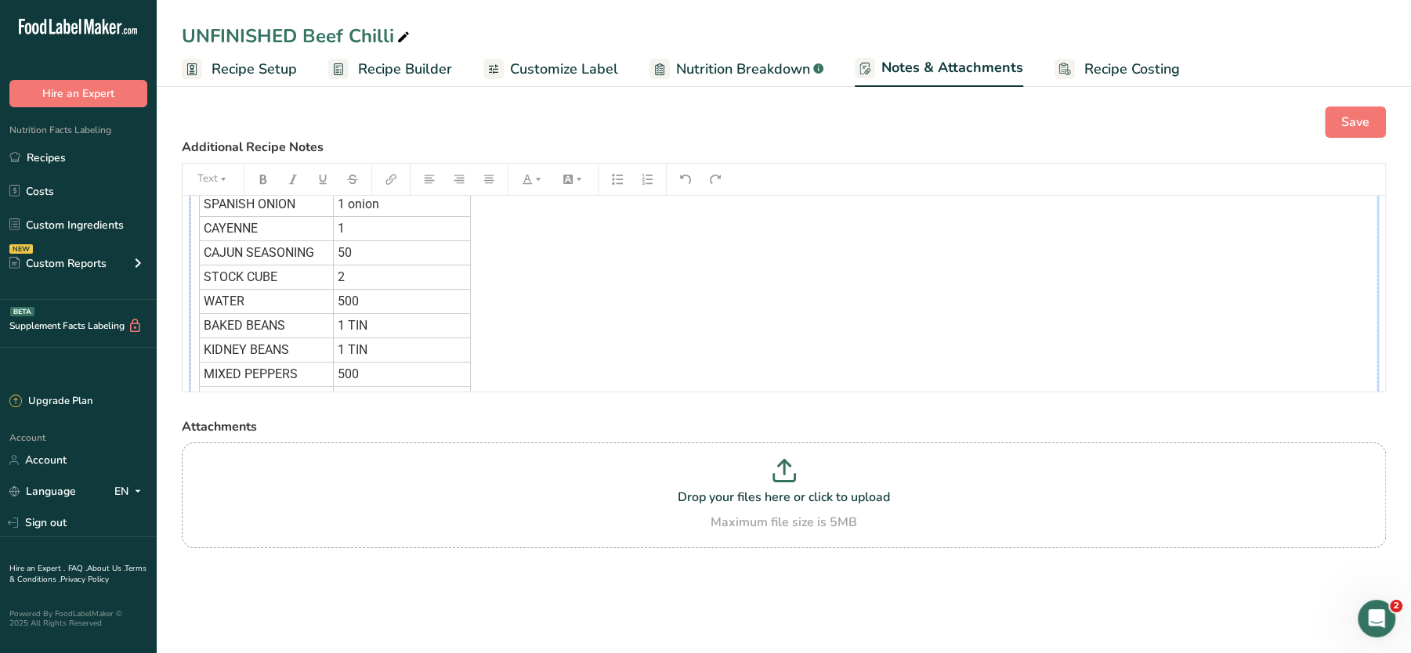
click at [367, 338] on tbody "BEEF MINCE 1500 TOMATO PASTE 3 TINS CHILI PEPPERS 60 CUMIN 2 GARLIC PUREE 20 GR…" at bounding box center [335, 265] width 271 height 437
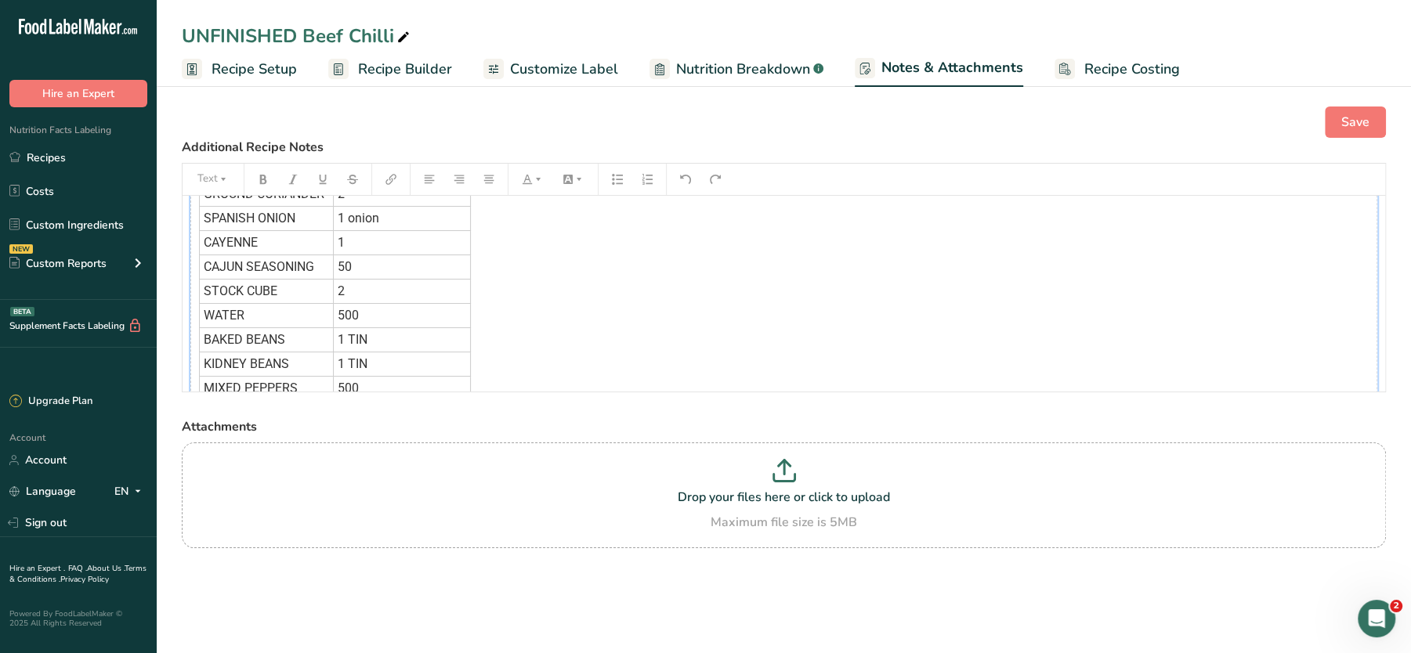
scroll to position [18, 0]
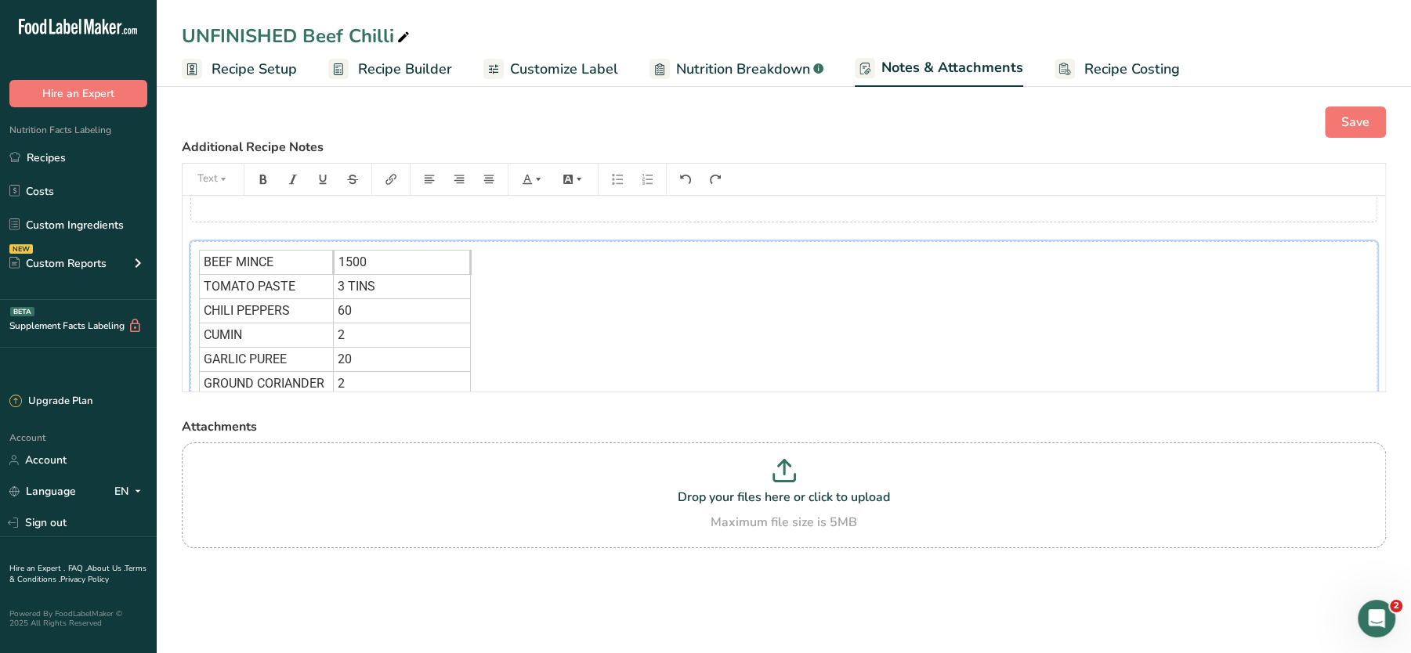
click at [367, 338] on tbody "BEEF MINCE 1500 TOMATO PASTE 3 TINS CHILI PEPPERS 60 CUMIN 2 GARLIC PUREE 20 GR…" at bounding box center [335, 469] width 271 height 437
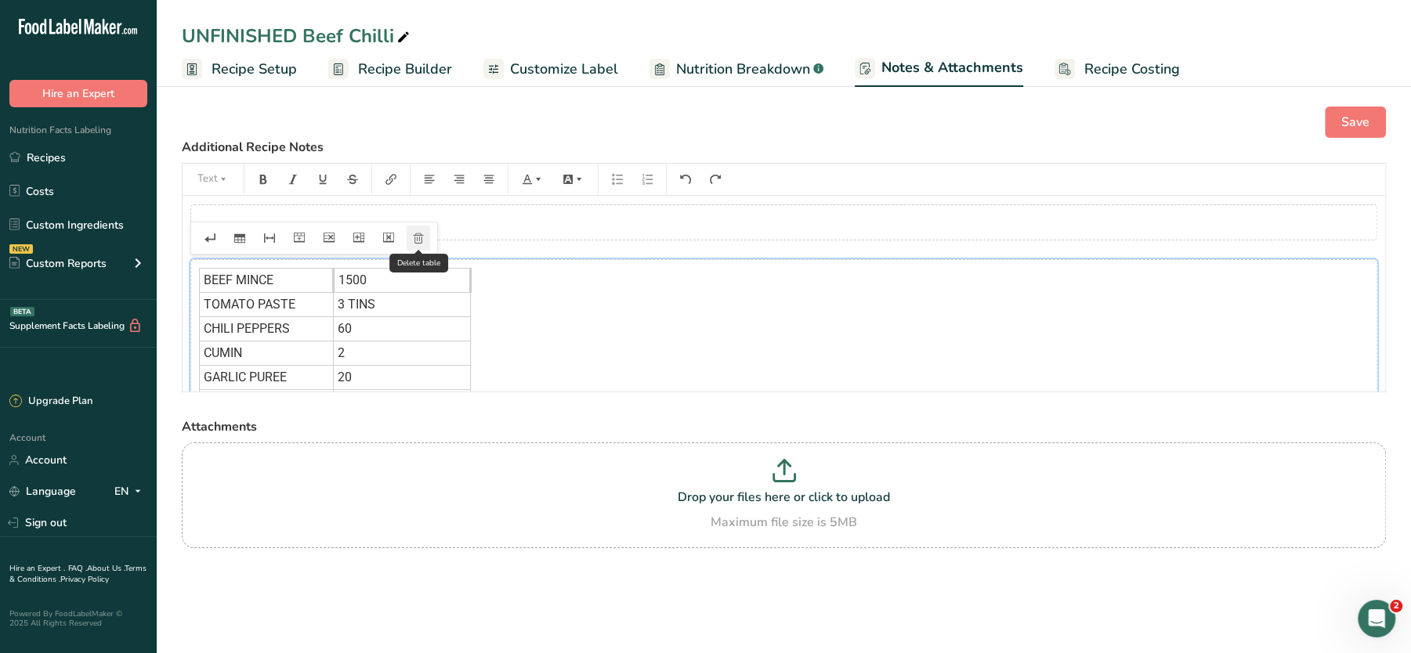
click at [413, 237] on icon "button" at bounding box center [418, 238] width 11 height 11
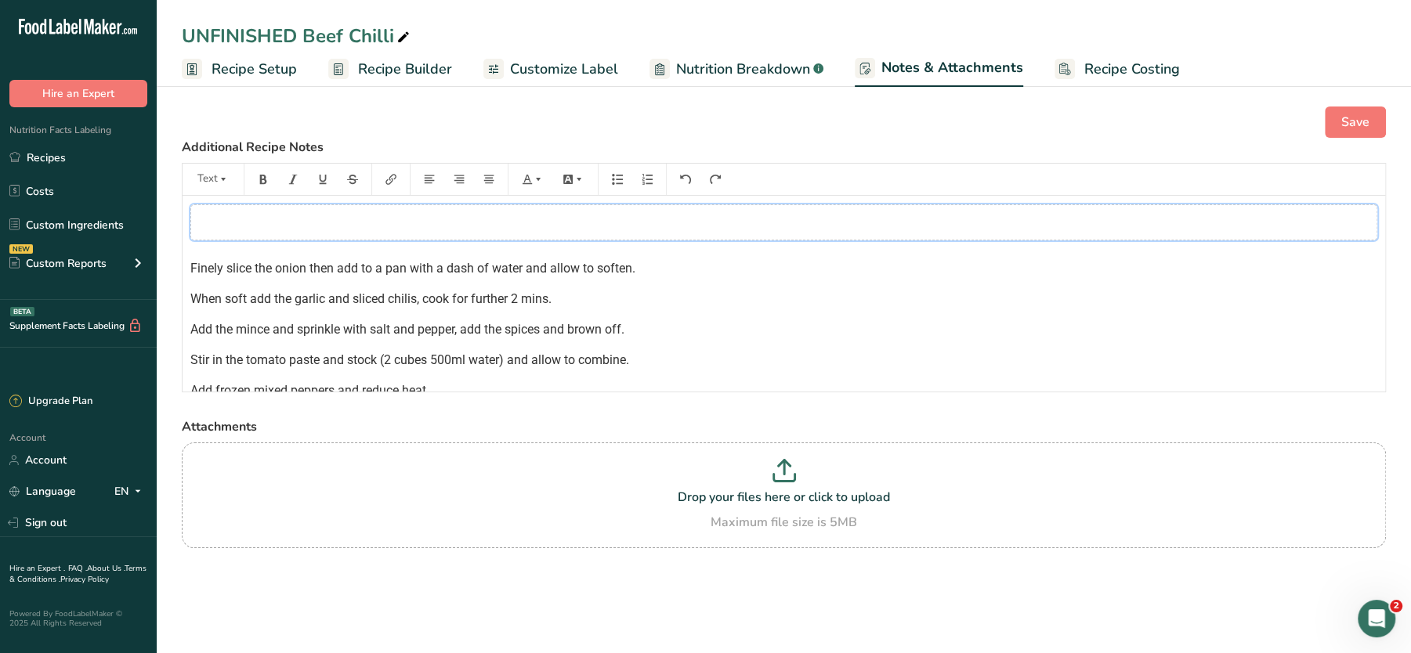
click at [529, 222] on div "﻿" at bounding box center [783, 222] width 1187 height 36
click at [423, 262] on button "button" at bounding box center [417, 259] width 23 height 25
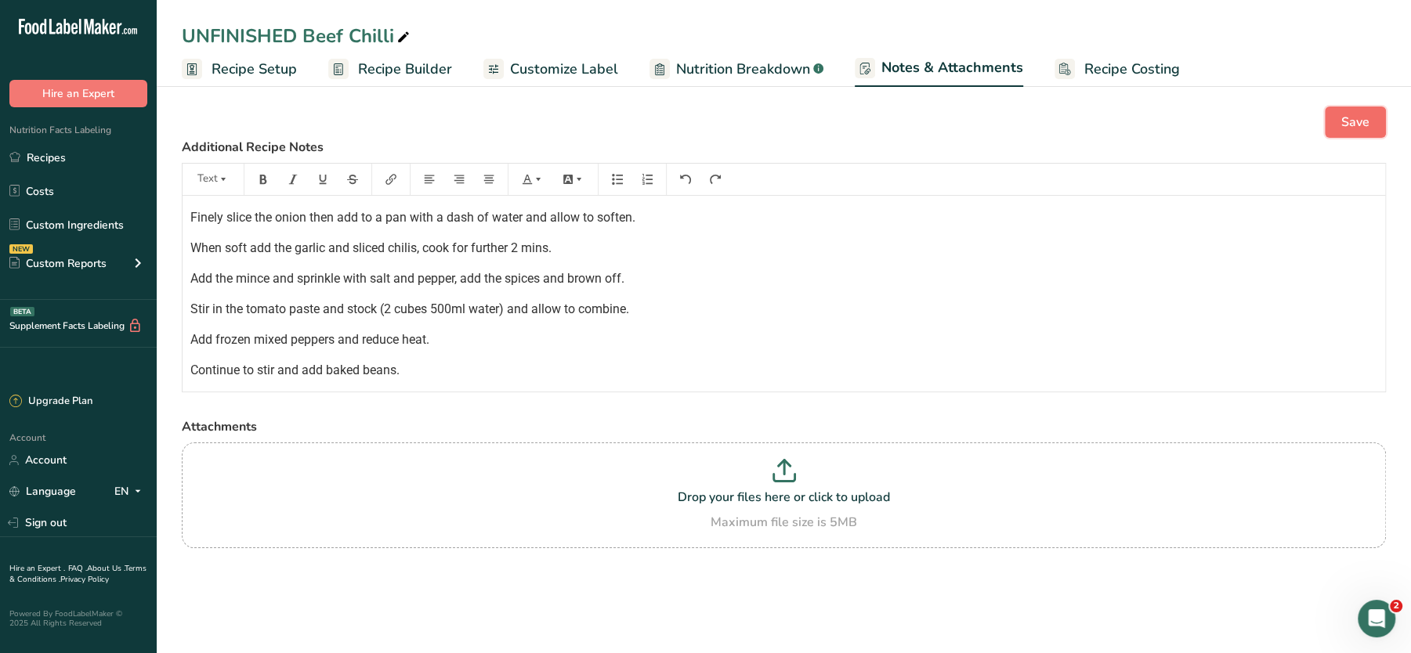
click at [1339, 119] on button "Save" at bounding box center [1354, 122] width 61 height 31
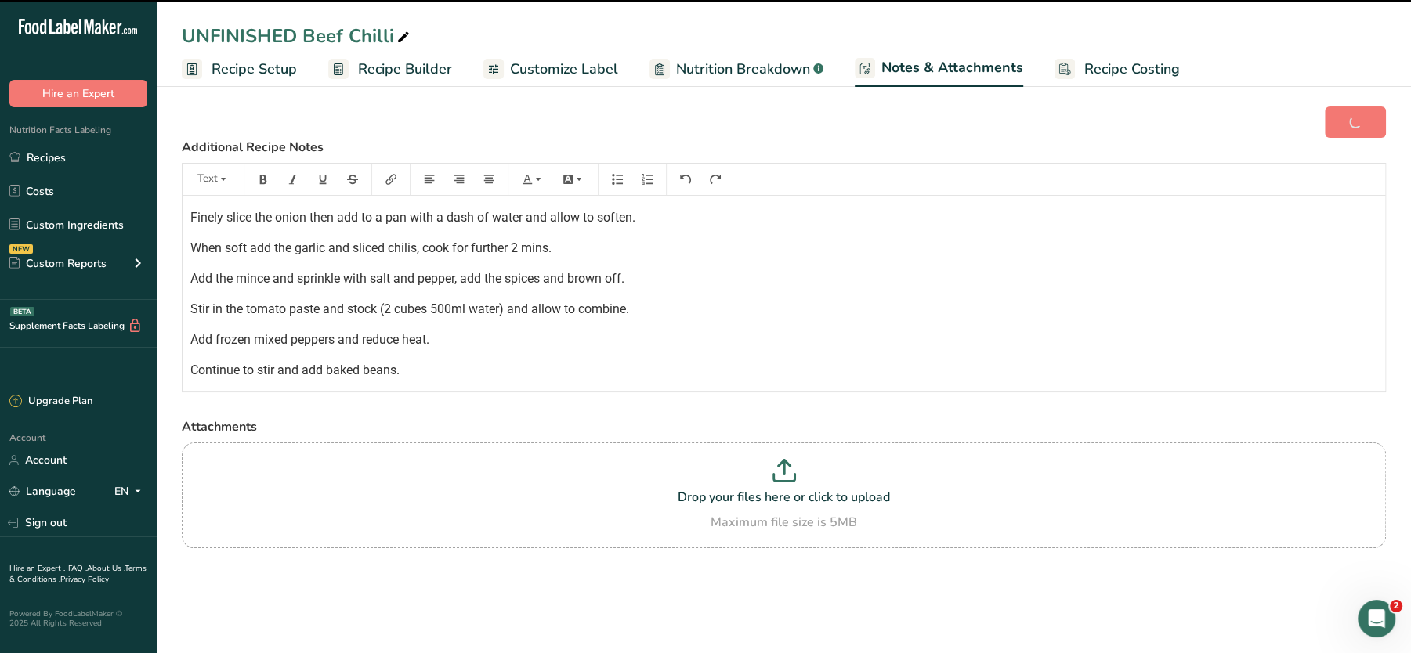
click at [258, 60] on span "Recipe Setup" at bounding box center [253, 69] width 85 height 21
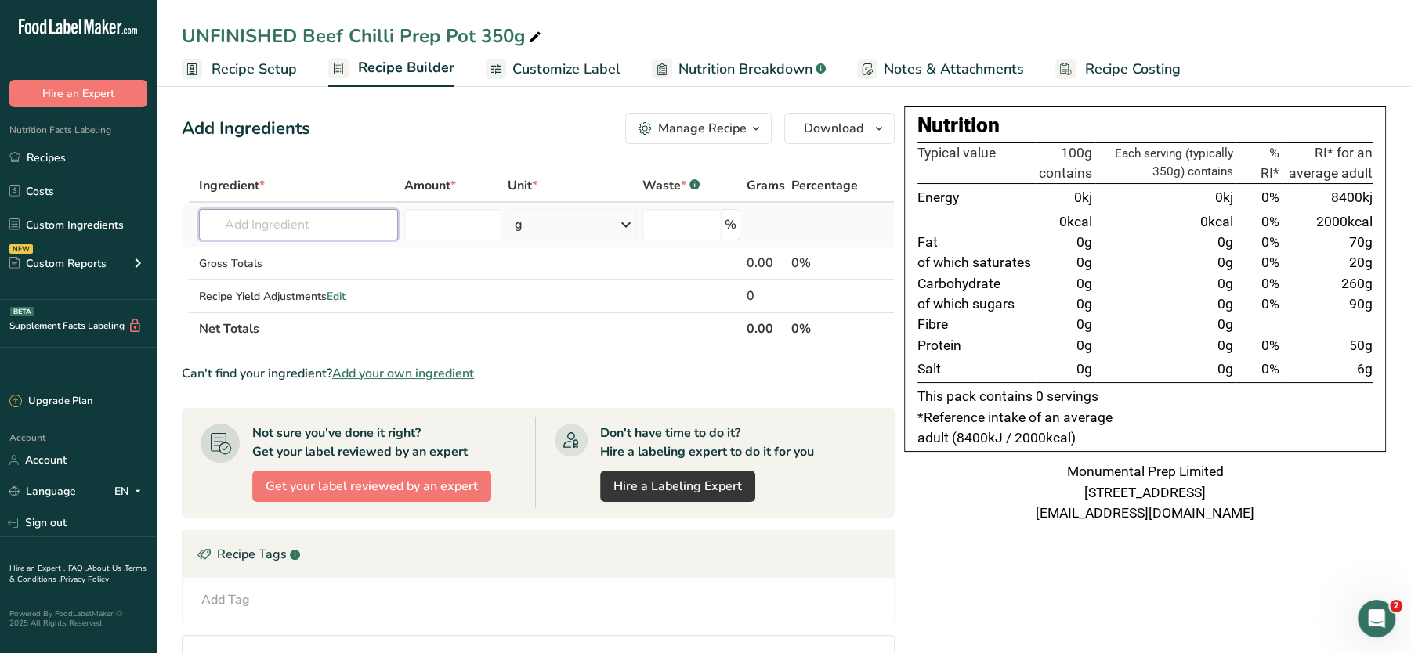
click at [338, 237] on input "text" at bounding box center [298, 224] width 199 height 31
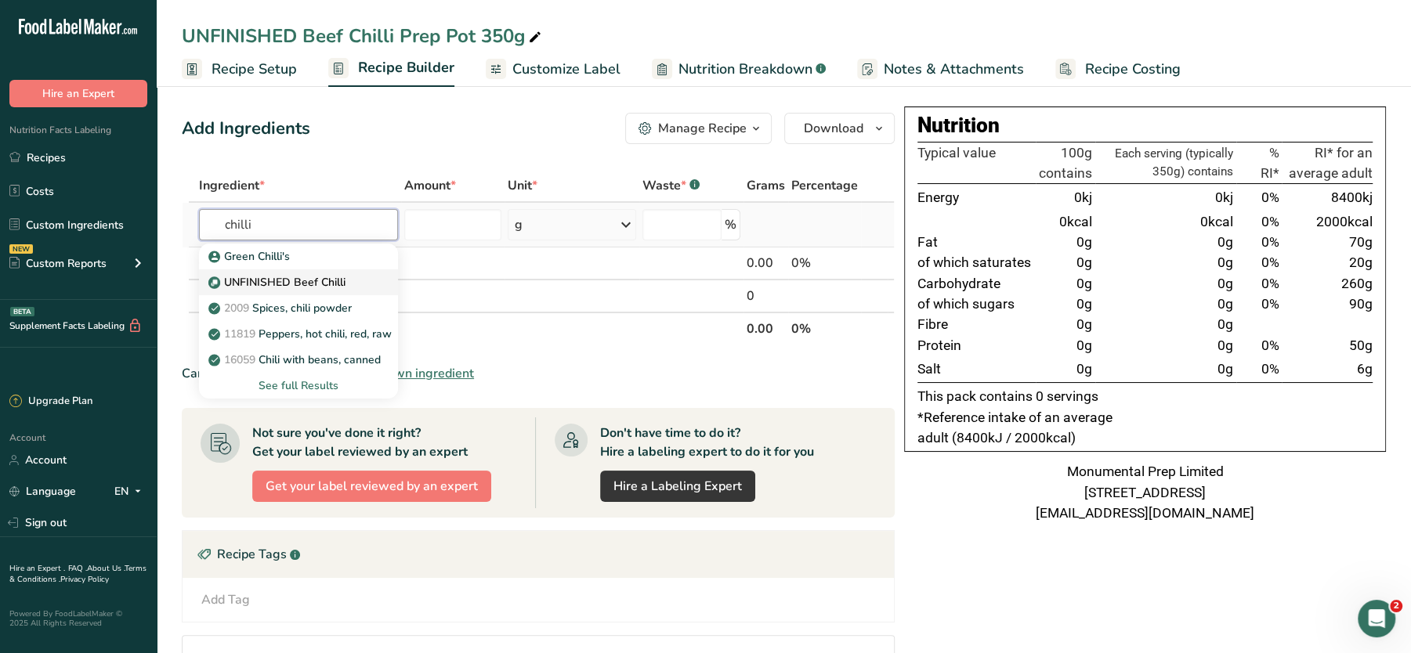
type input "chilli"
click at [323, 283] on p "UNFINISHED Beef Chilli" at bounding box center [278, 282] width 134 height 16
type input "UNFINISHED Beef Chilli"
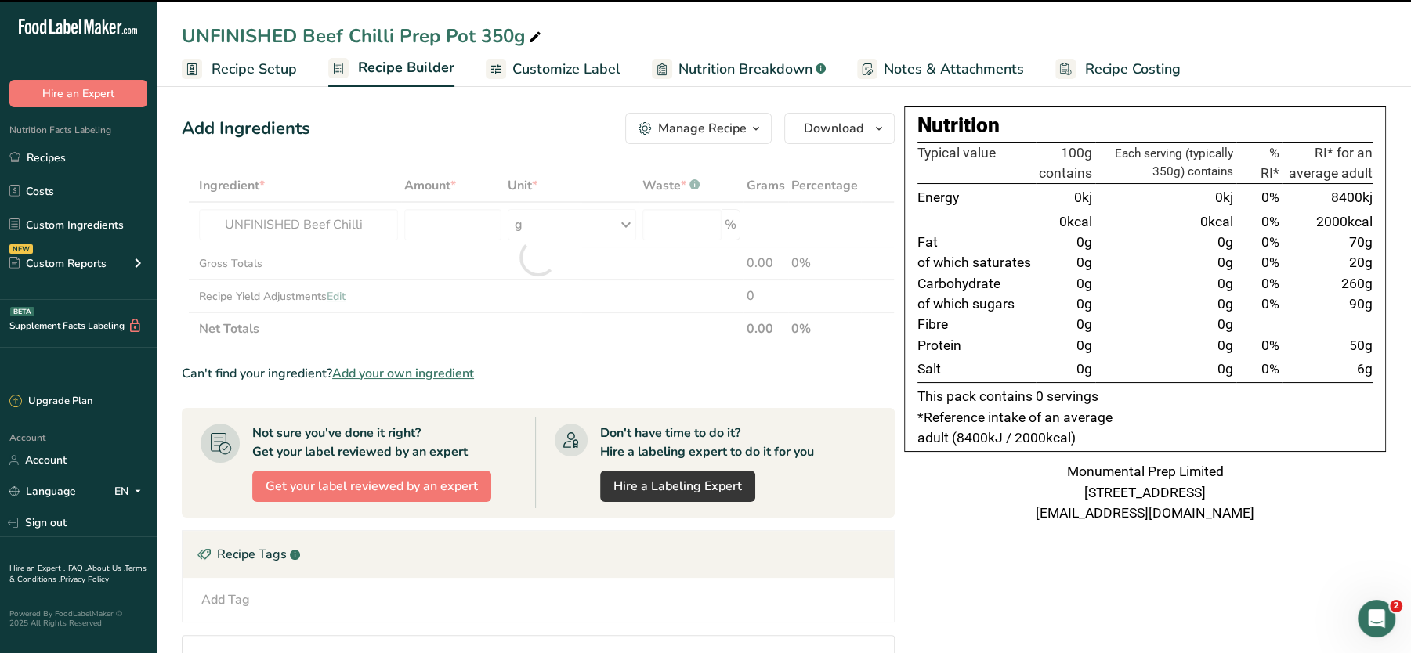
type input "0"
